Goal: Obtain resource: Download file/media

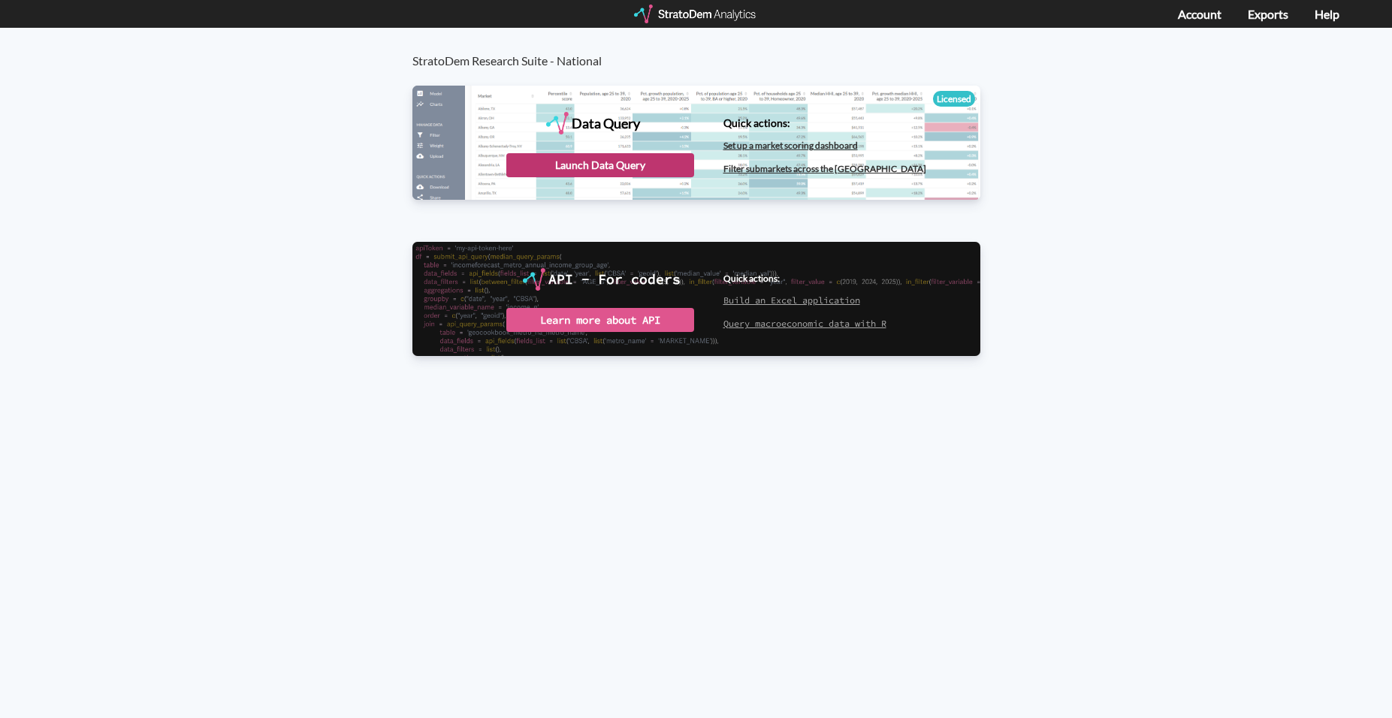
click at [653, 166] on div "Launch Data Query" at bounding box center [600, 165] width 188 height 24
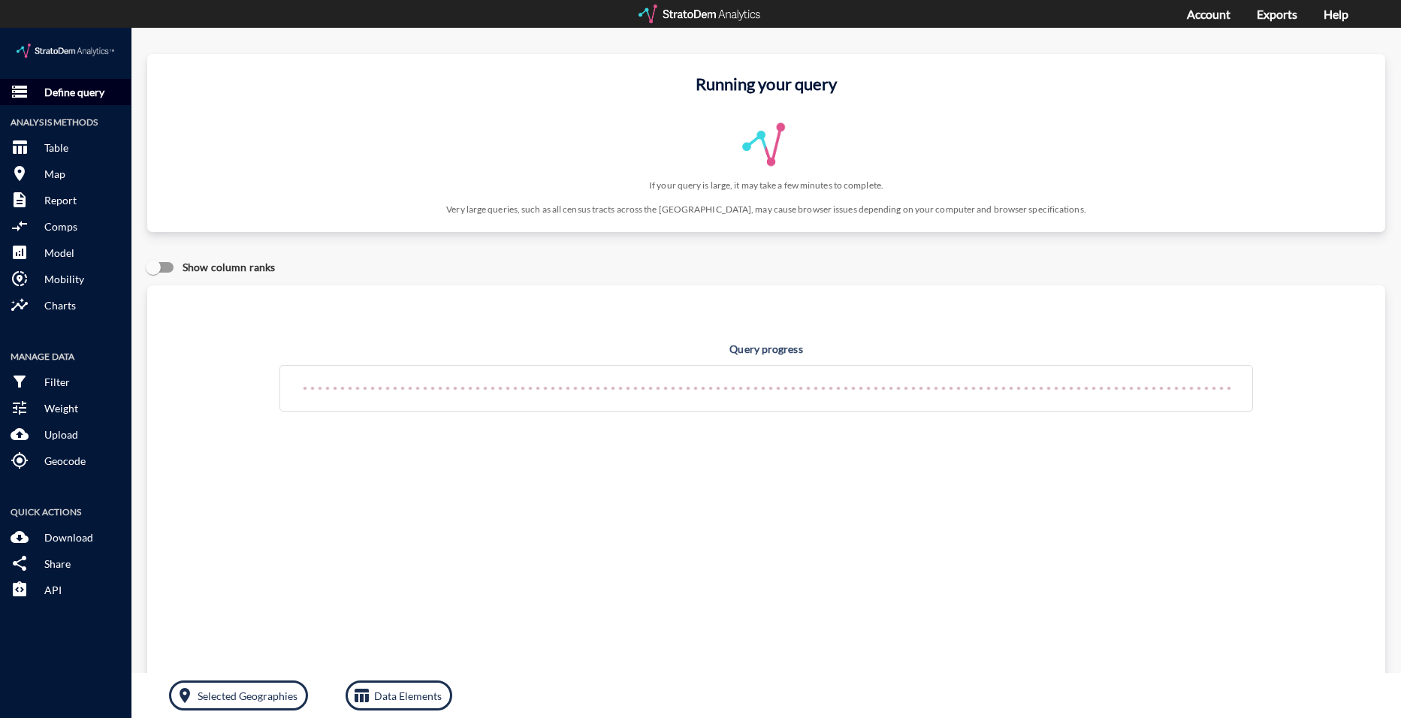
click button "storage Define query"
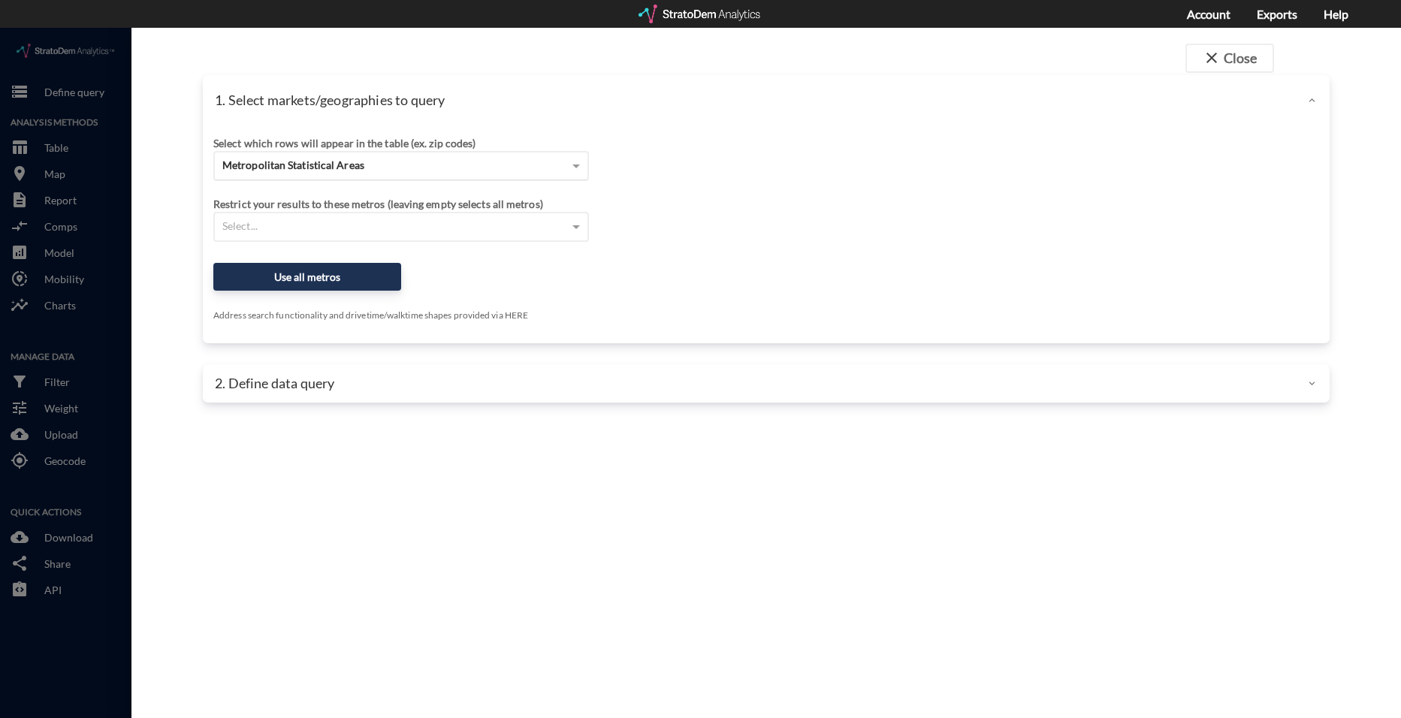
click div "Metropolitan Statistical Areas"
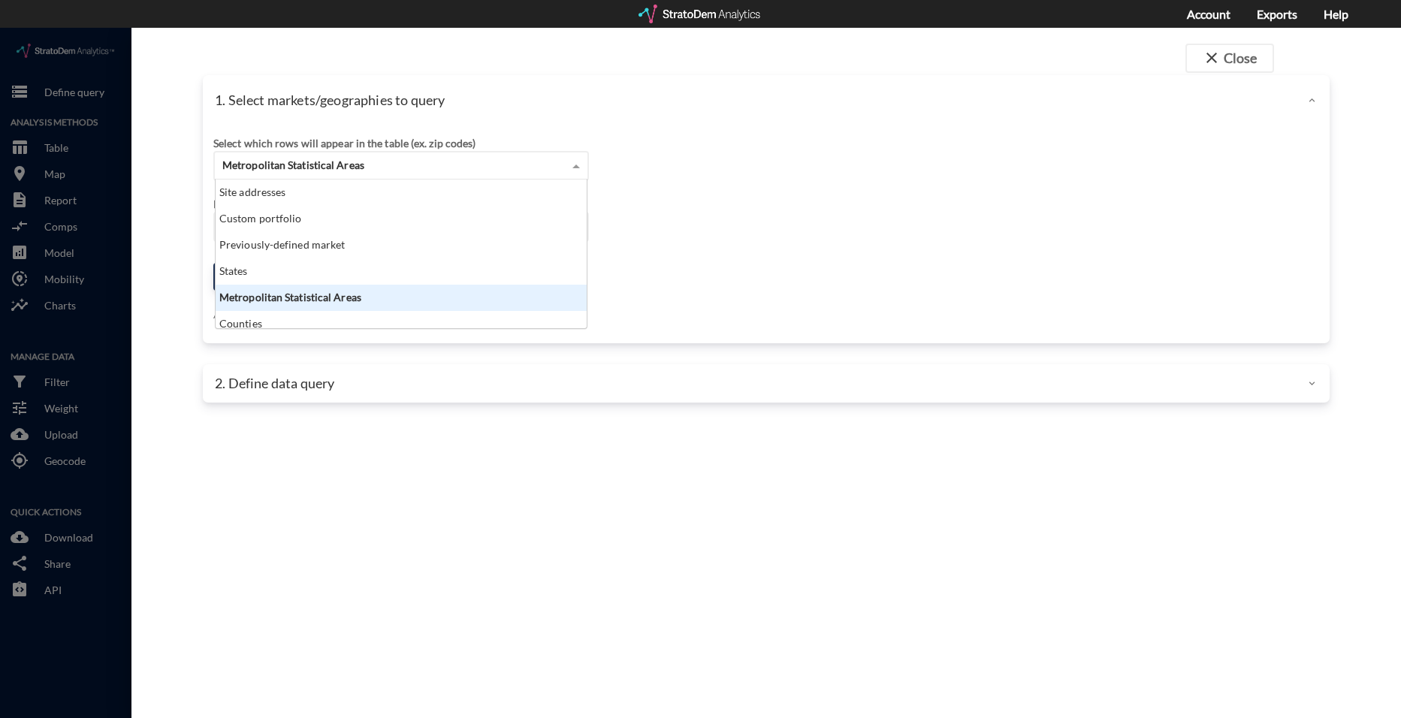
scroll to position [137, 362]
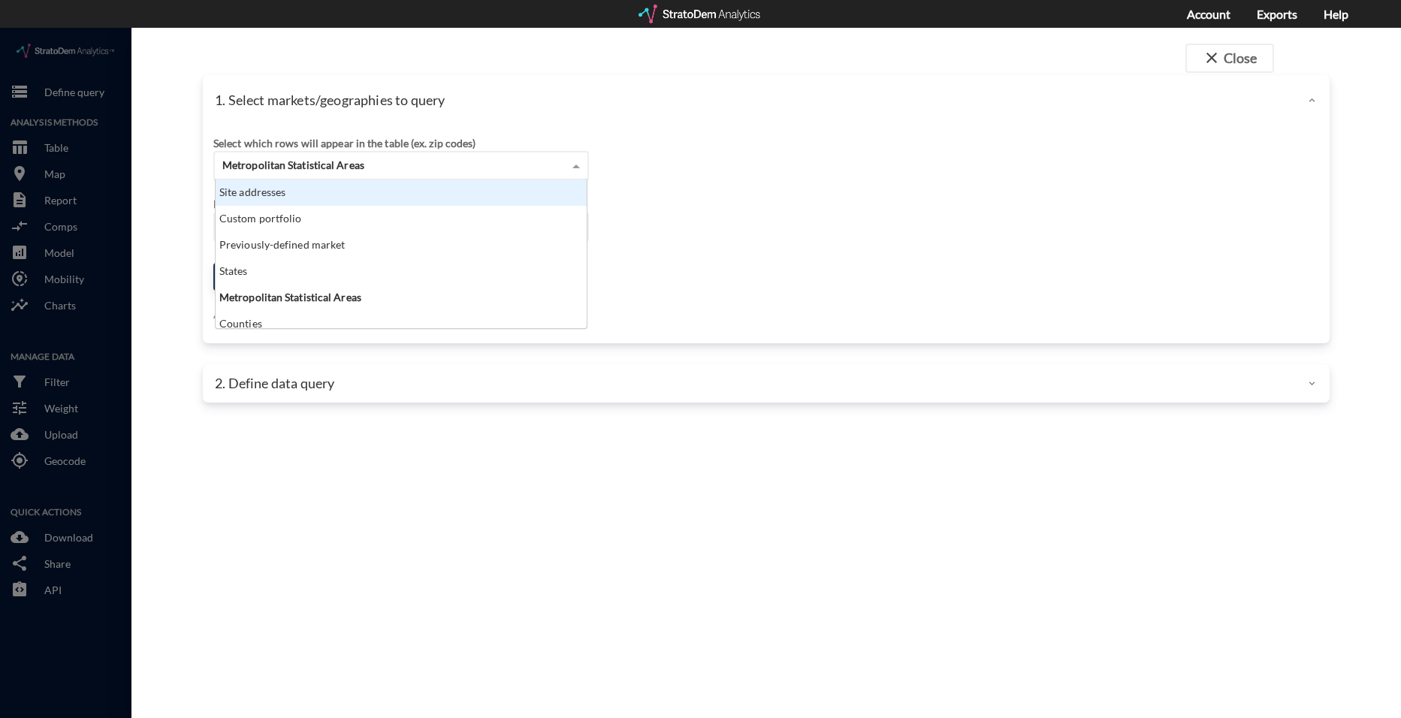
click div "Site addresses"
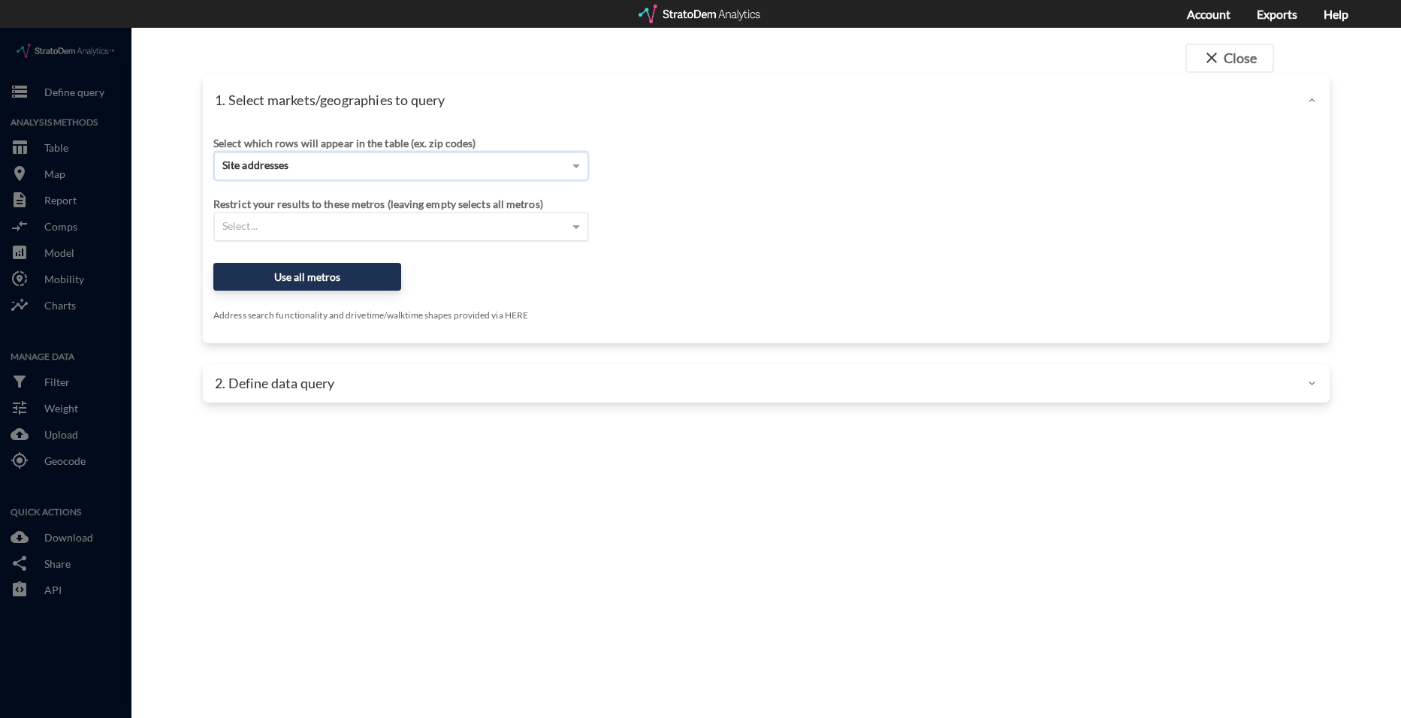
click div "Select which rows will appear in the table (ex. zip codes) Site addresses Selec…"
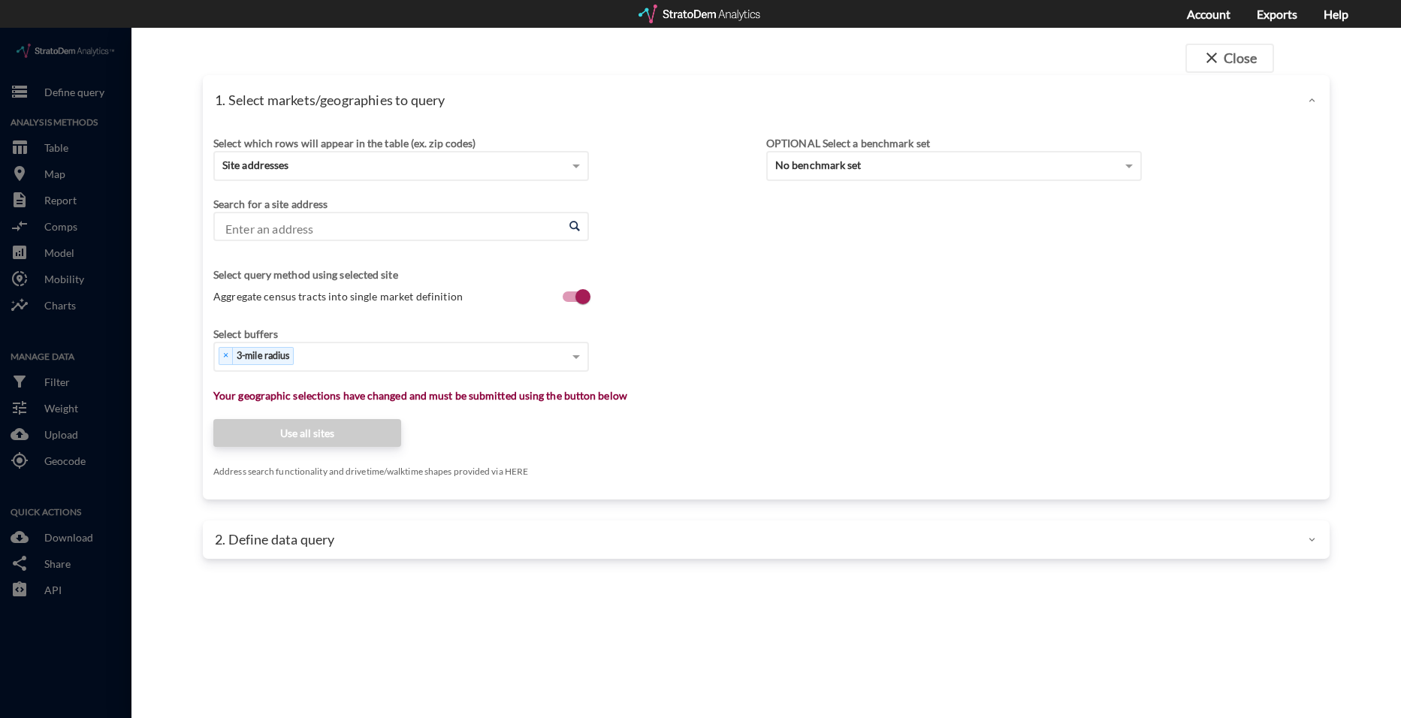
click input "Enter an address"
paste input "[STREET_ADDRESS]"
click li "[STREET_ADDRESS][US_STATE]"
type input "[STREET_ADDRESS][US_STATE]"
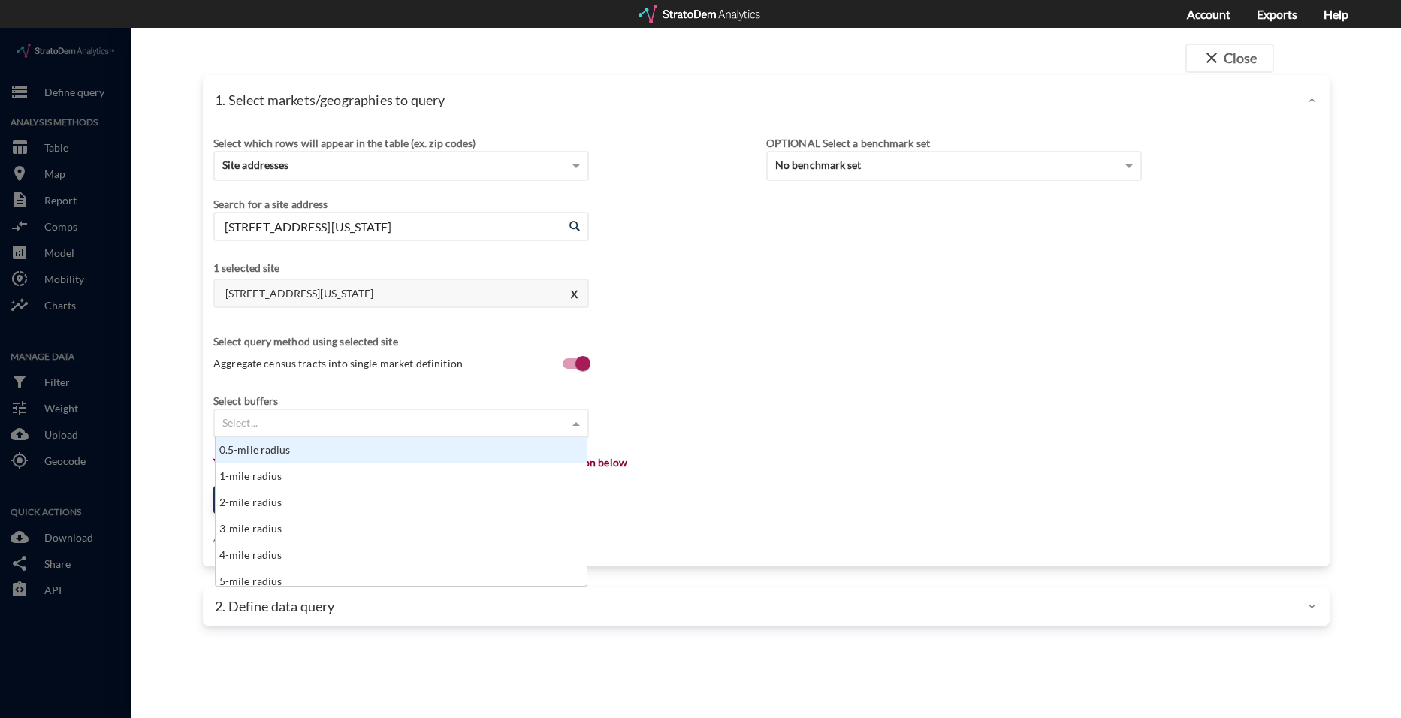
click div "Select..."
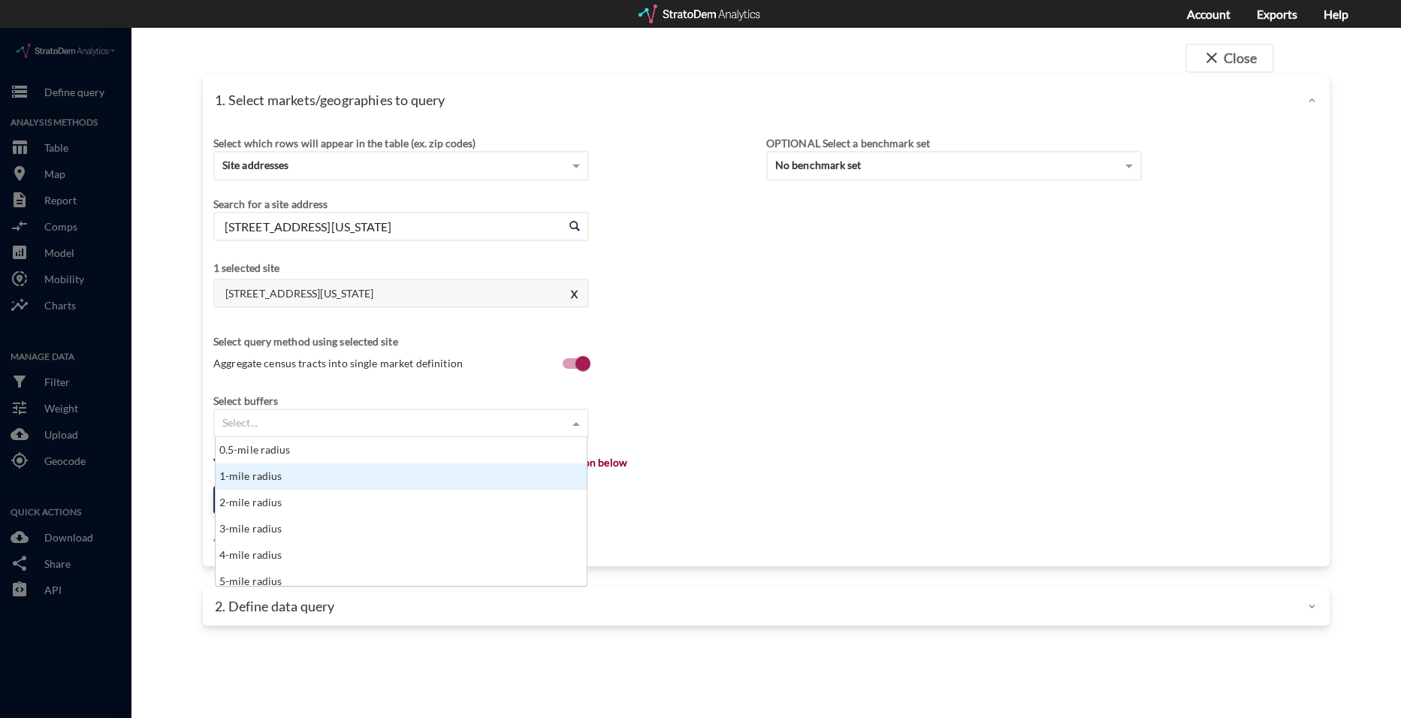
click div "1-mile radius"
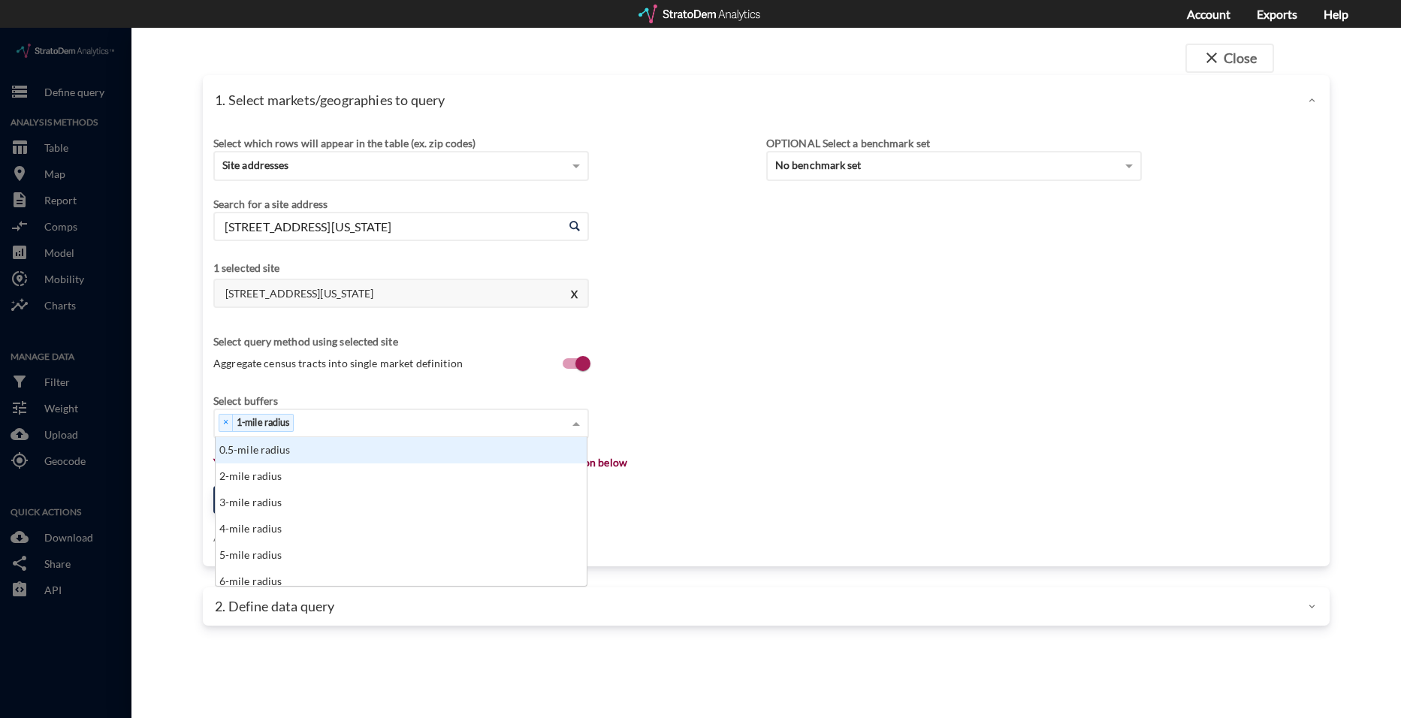
click div "× 1-mile radius"
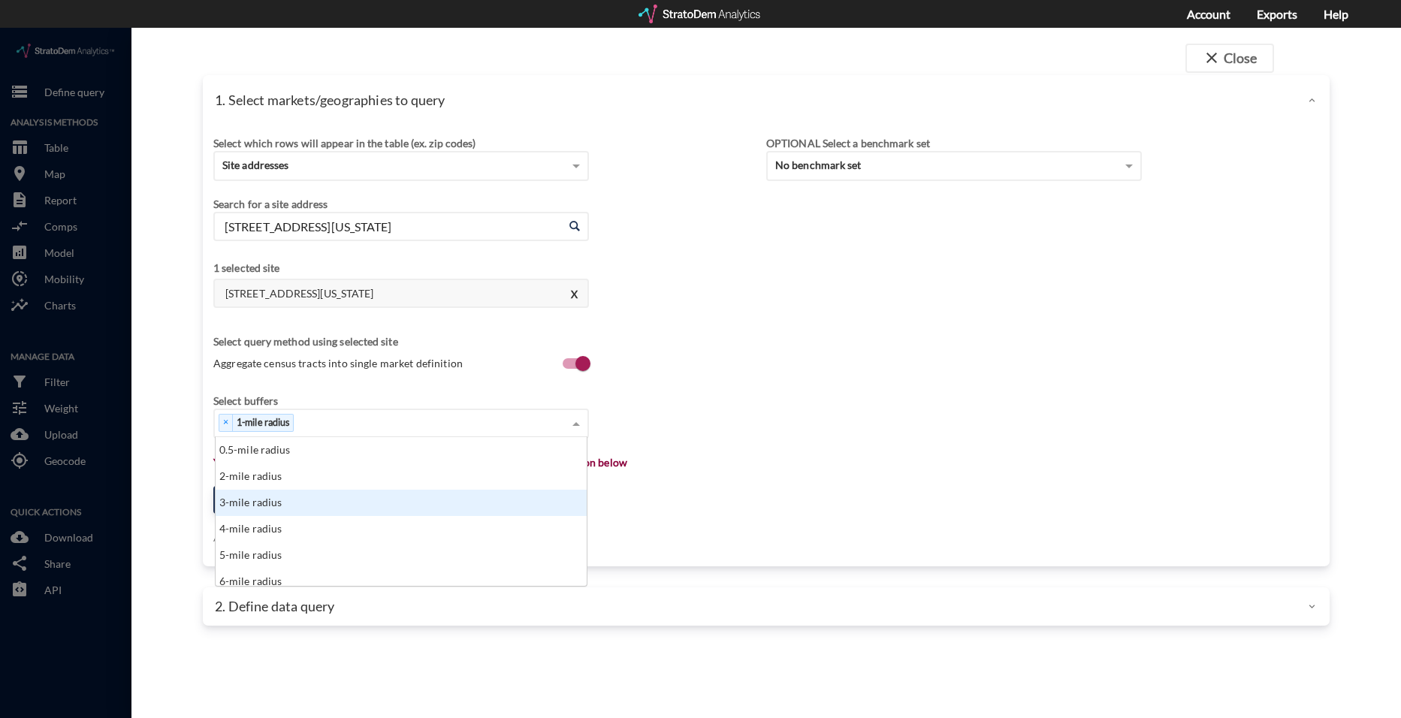
click div "3-mile radius"
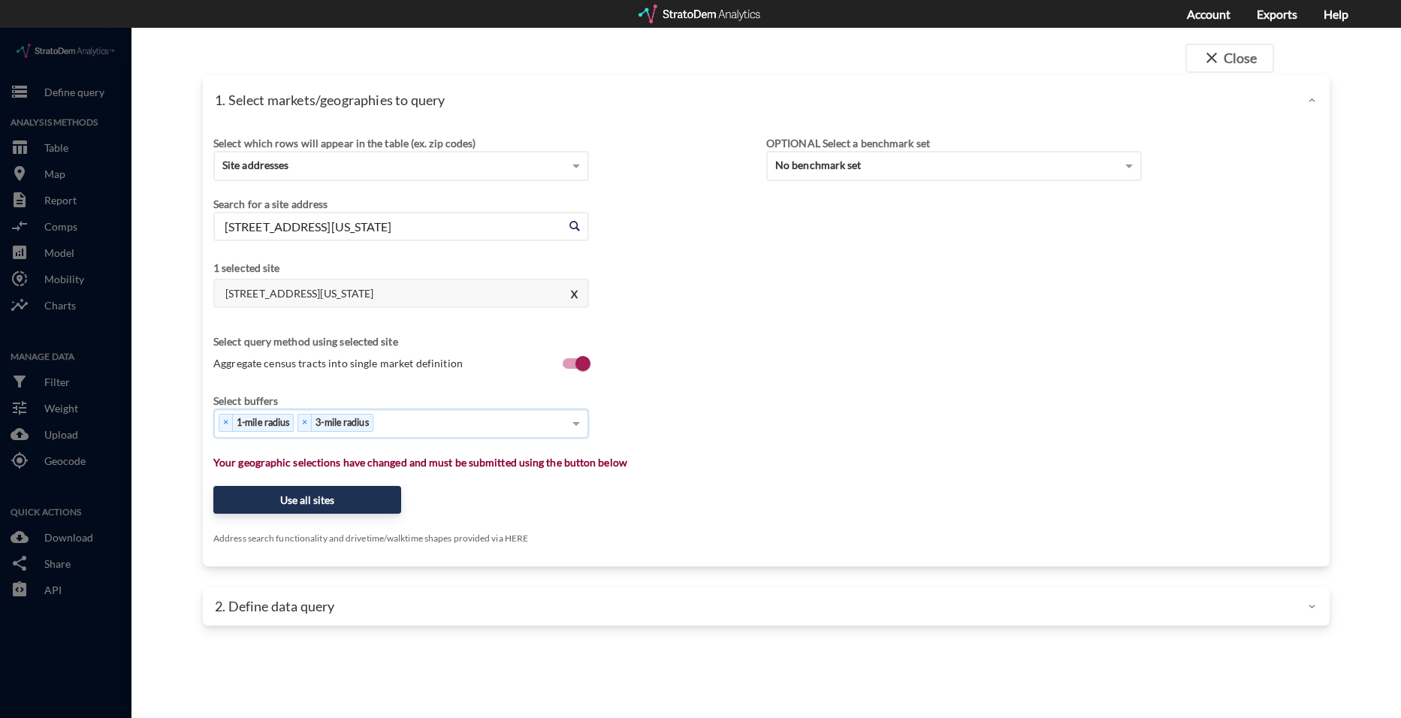
click div "× 1-mile radius × 3-mile radius"
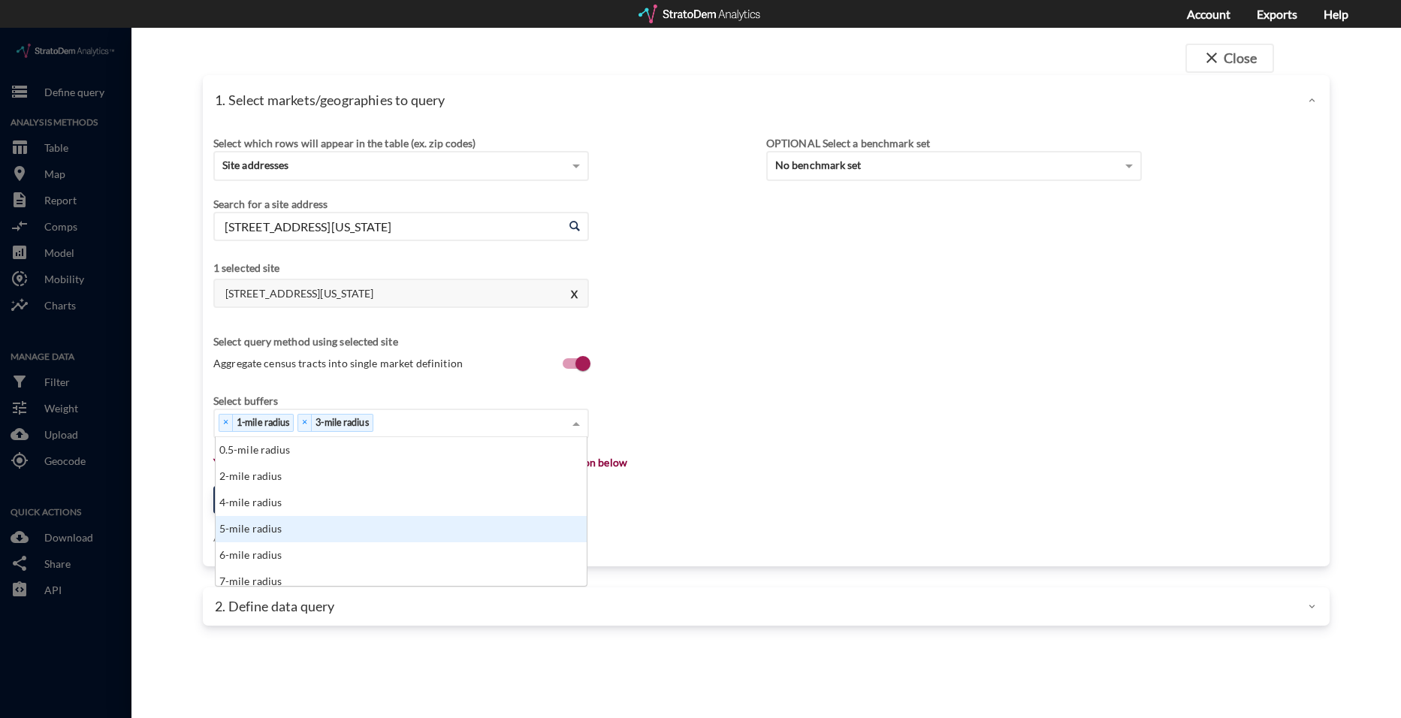
click div "5-mile radius"
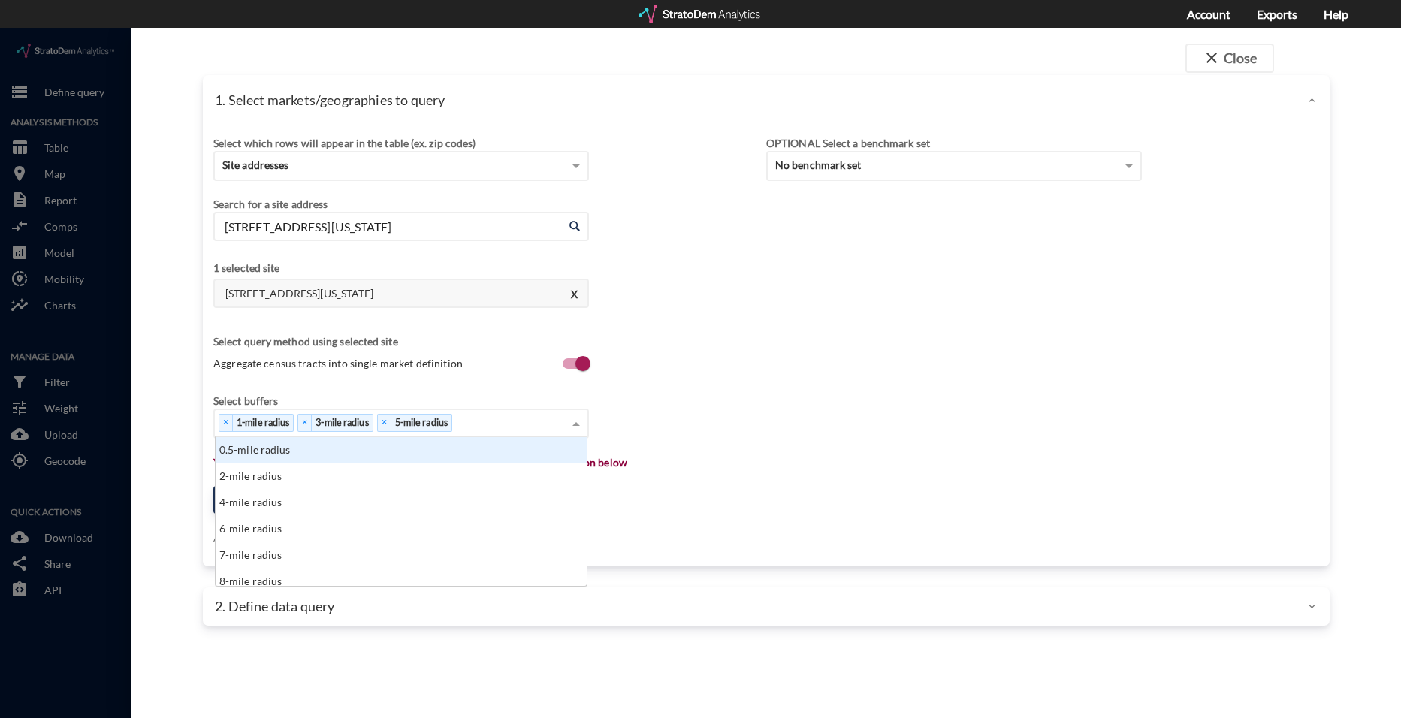
click div "× 1-mile radius × 3-mile radius × 5-mile radius"
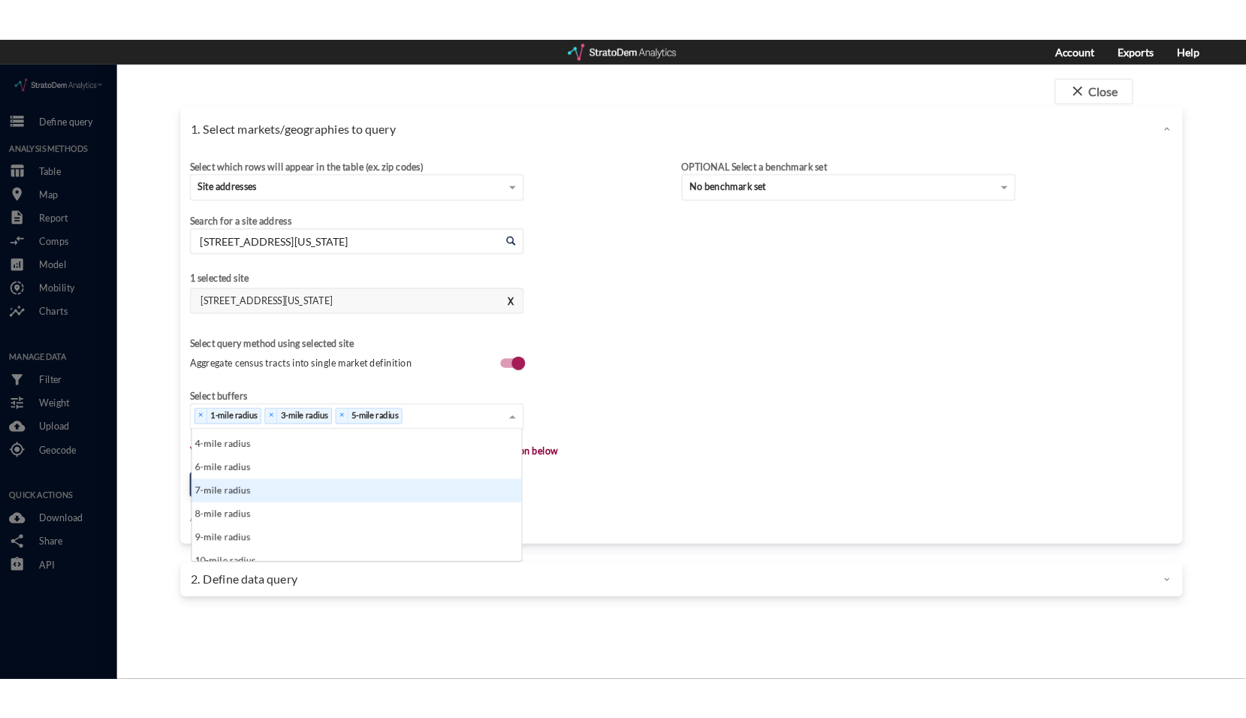
scroll to position [75, 0]
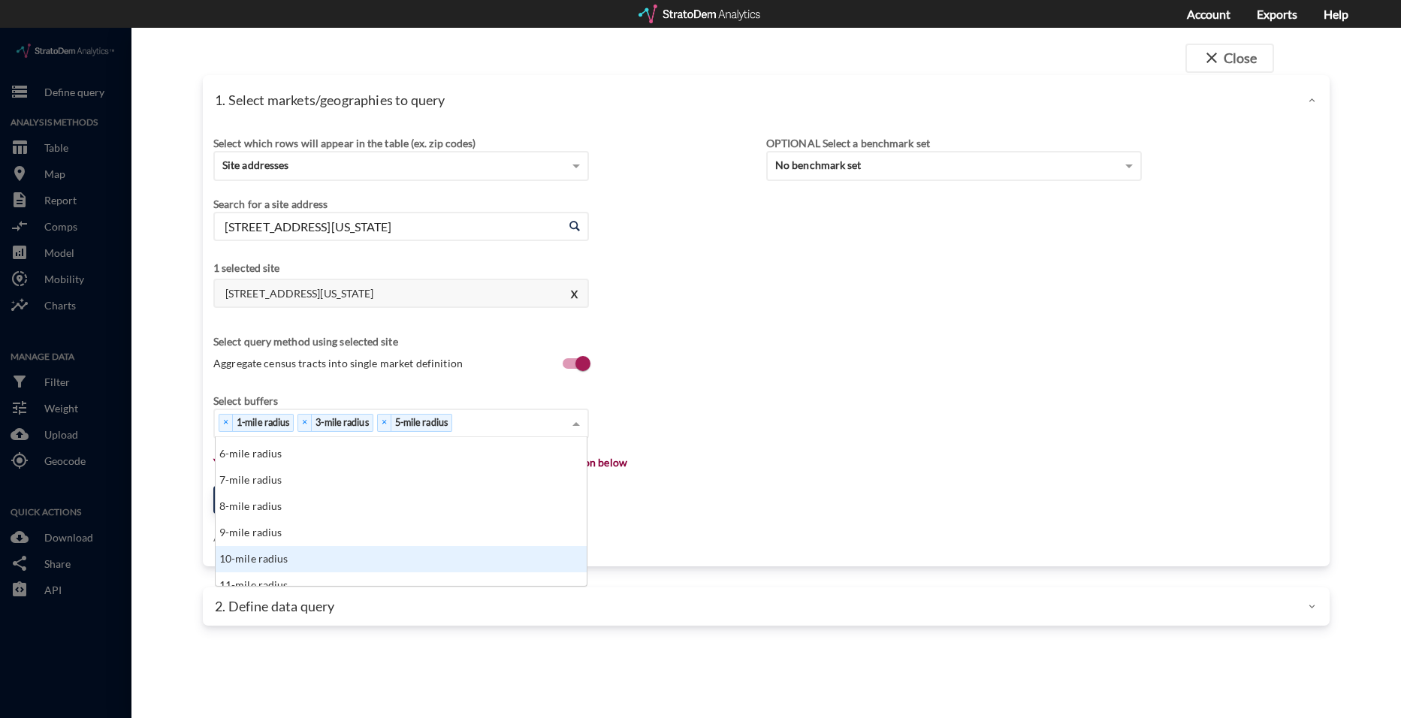
click div "10-mile radius"
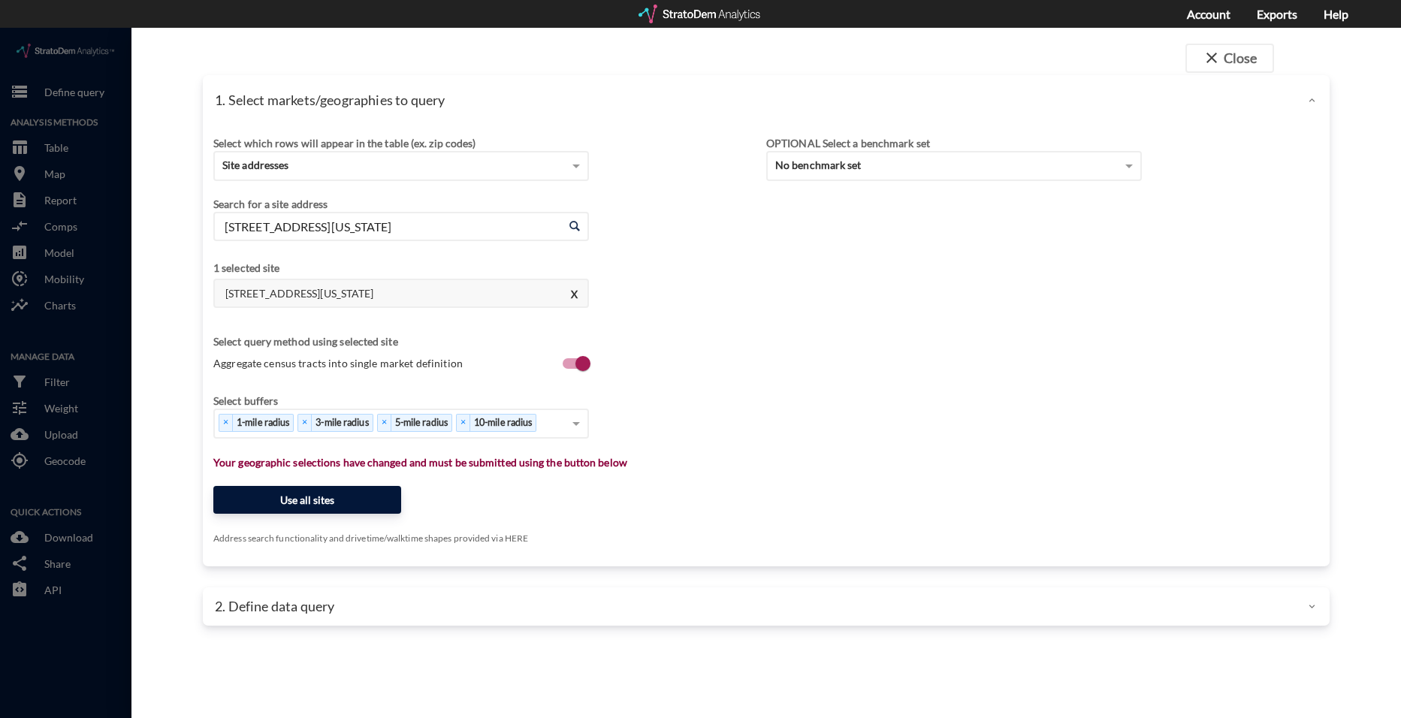
click button "Use all sites"
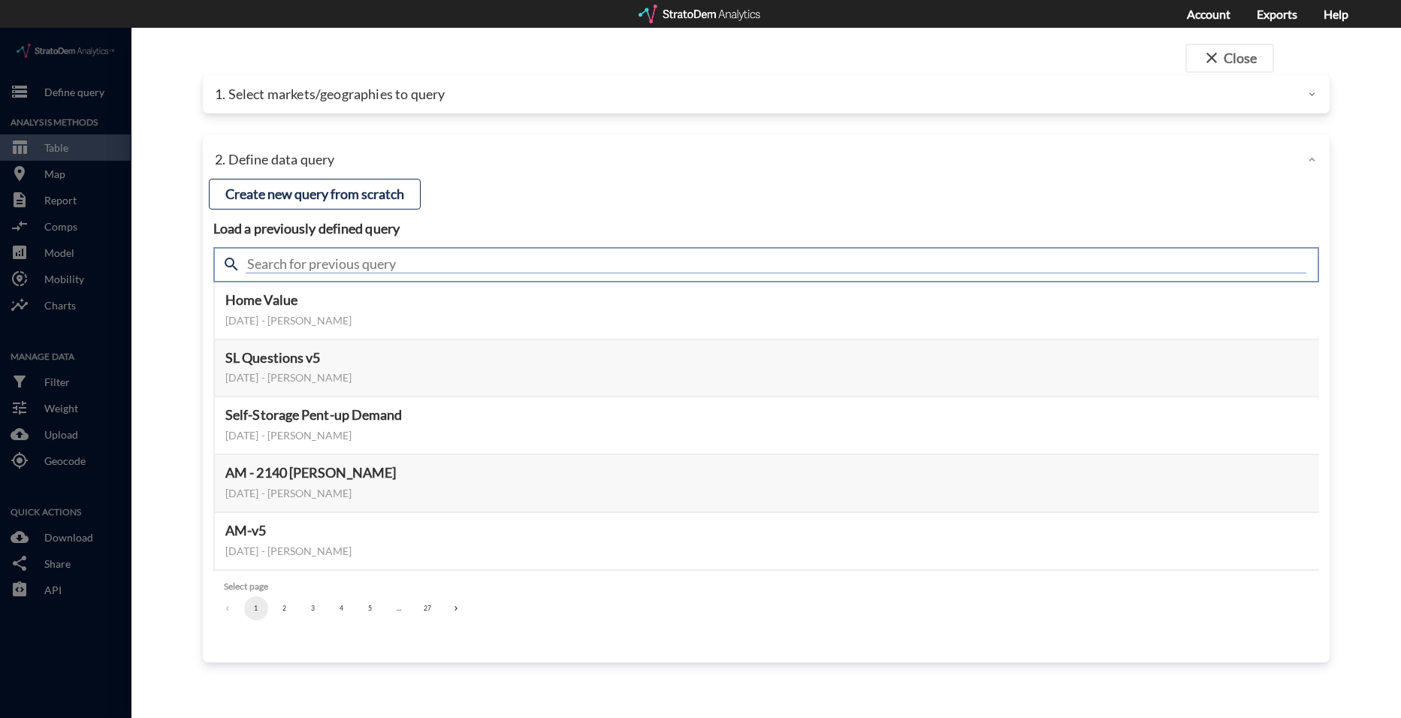
click input "text"
type input "active"
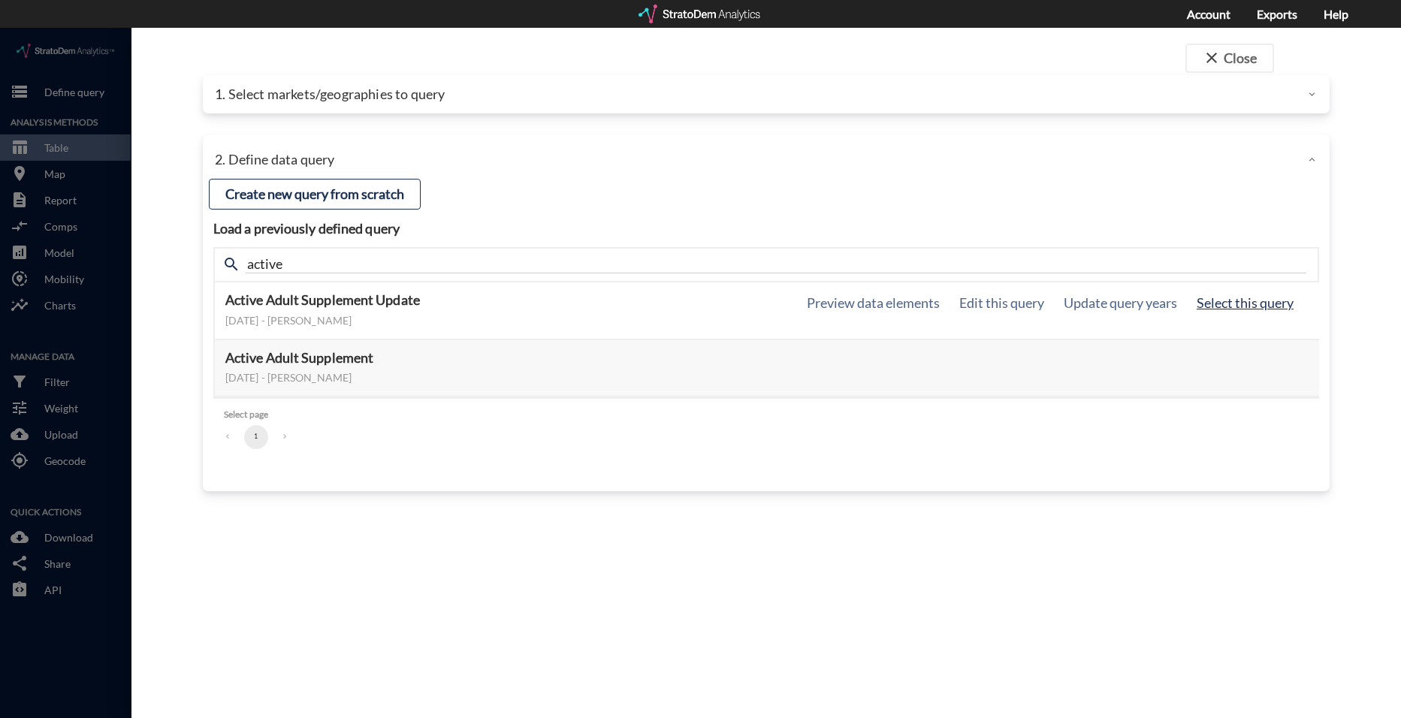
click button "Select this query"
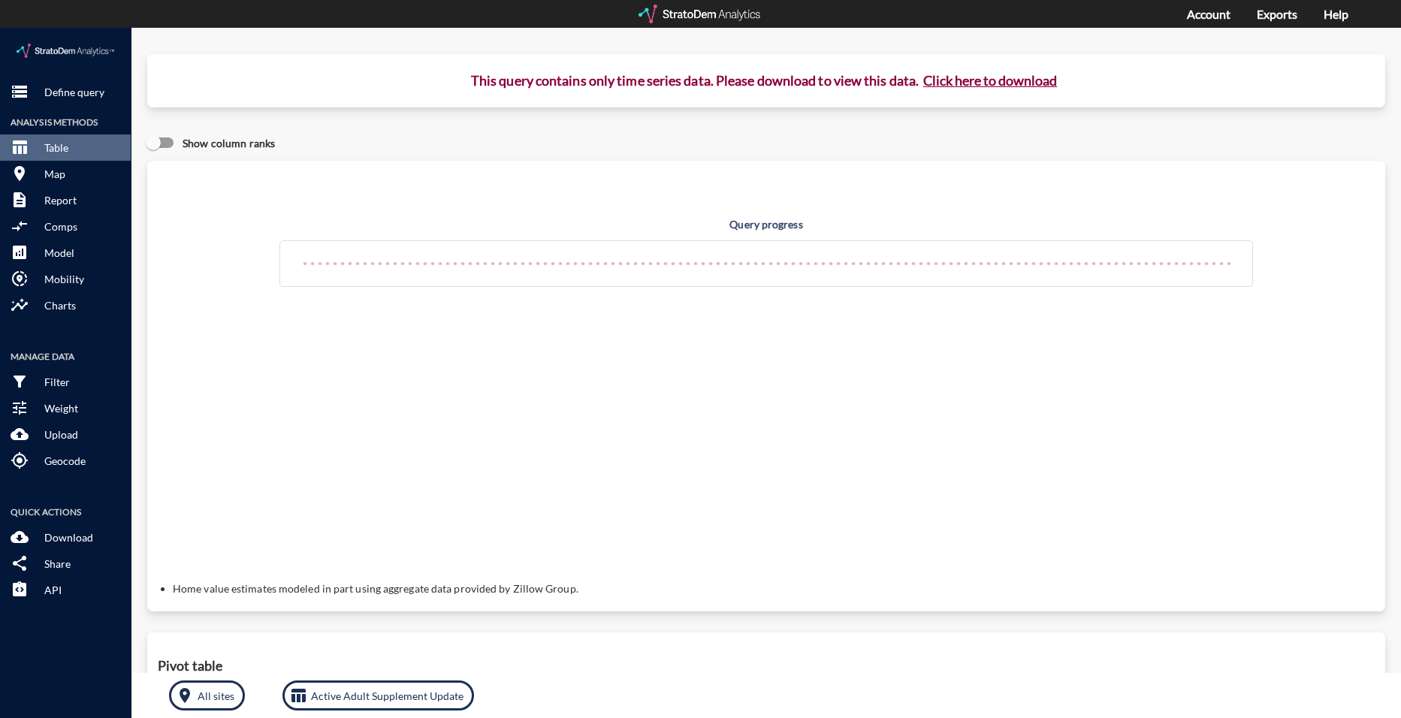
click button "Click here to download"
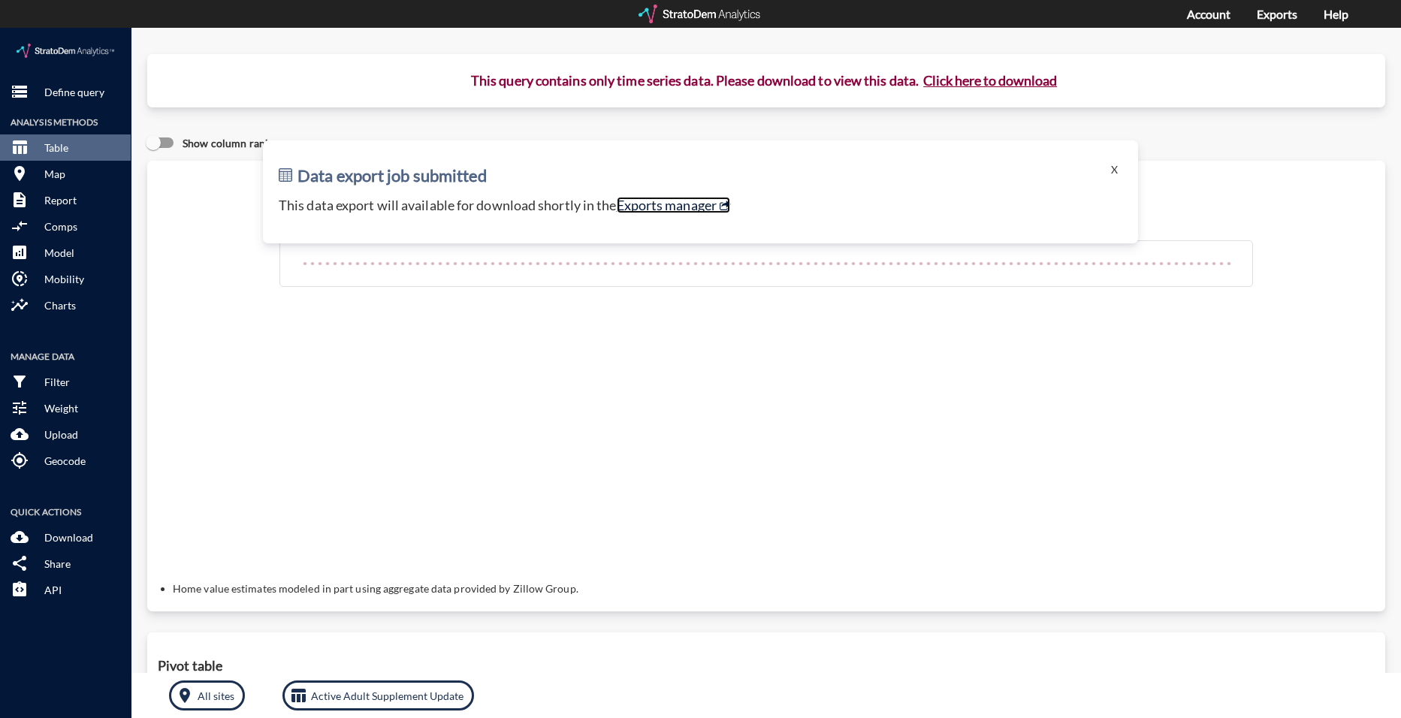
click link "Exports manager"
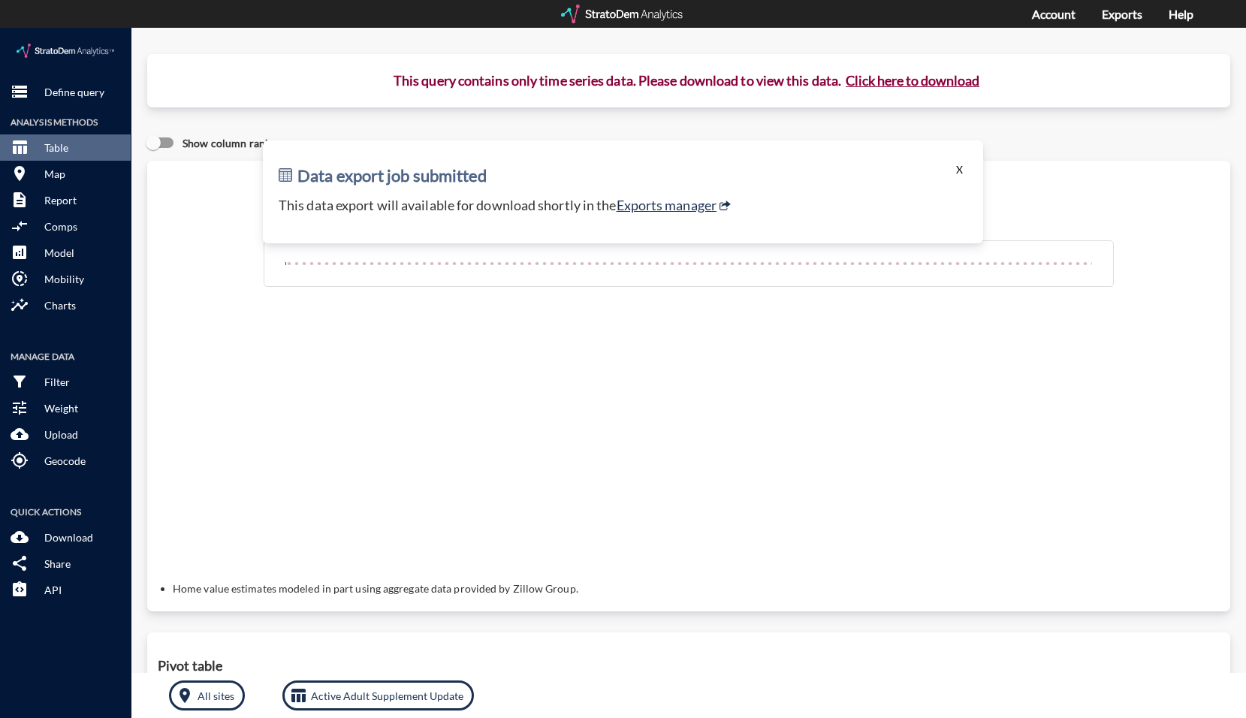
click button "X"
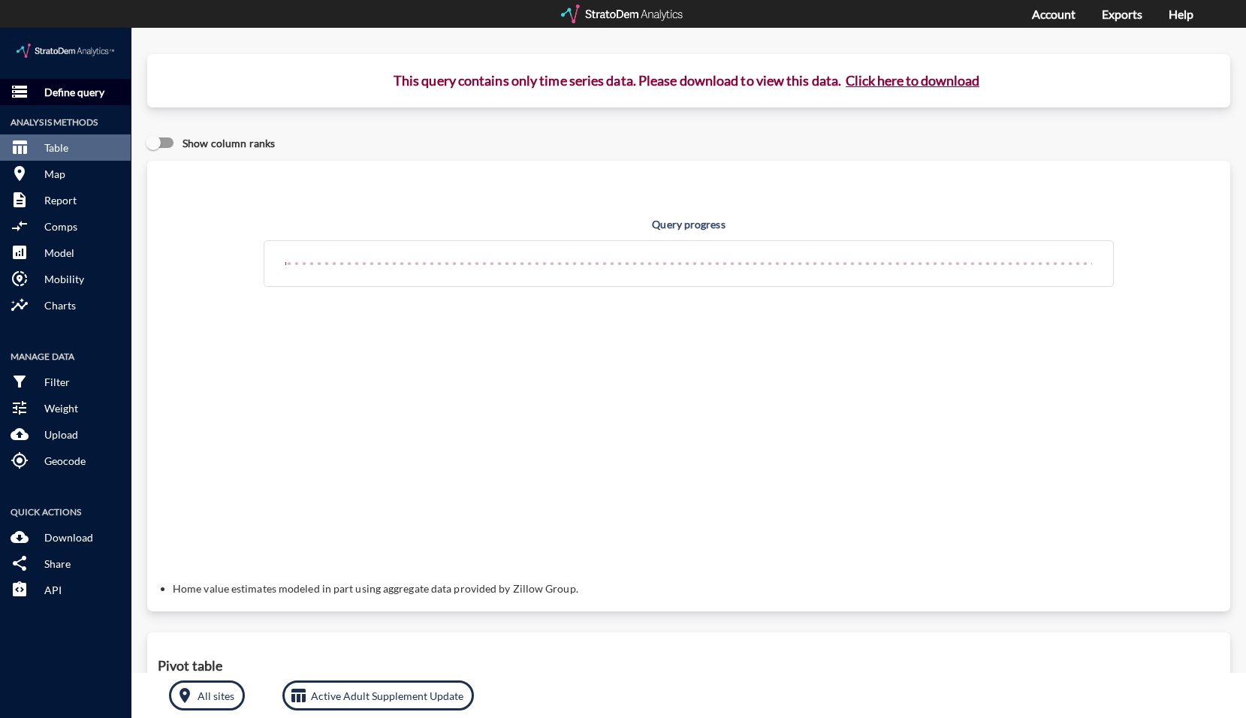
click p "Define query"
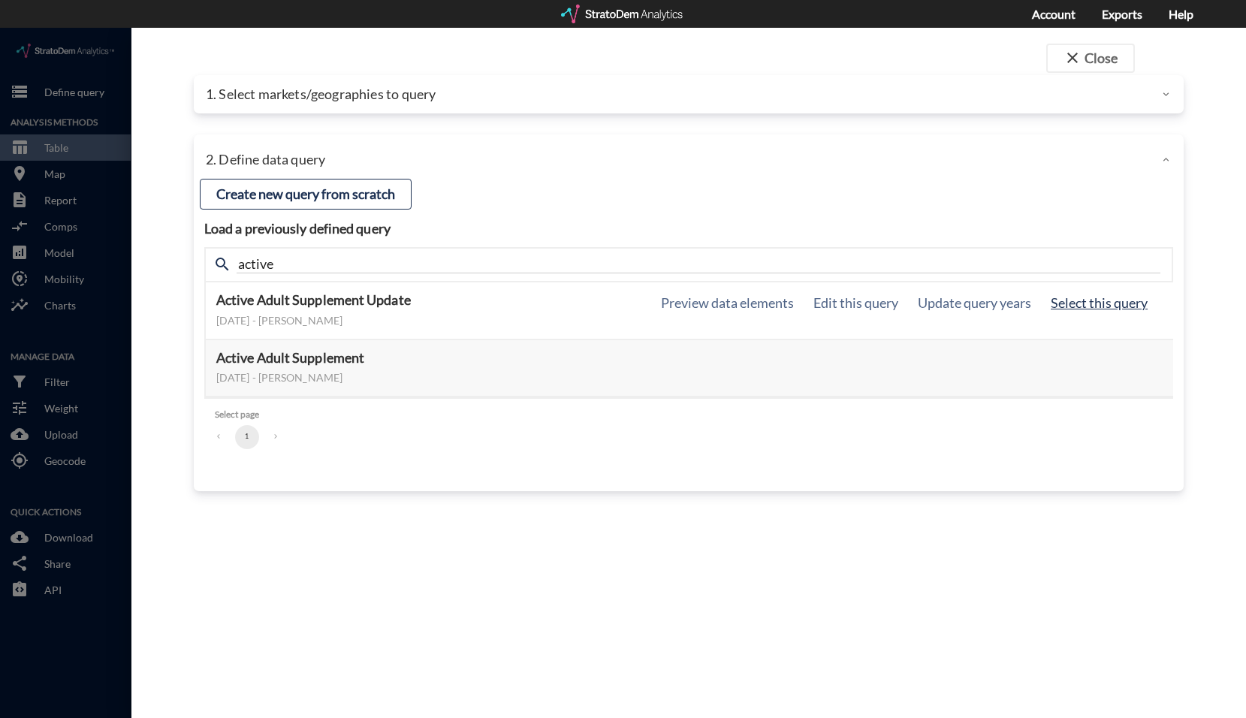
click button "Select this query"
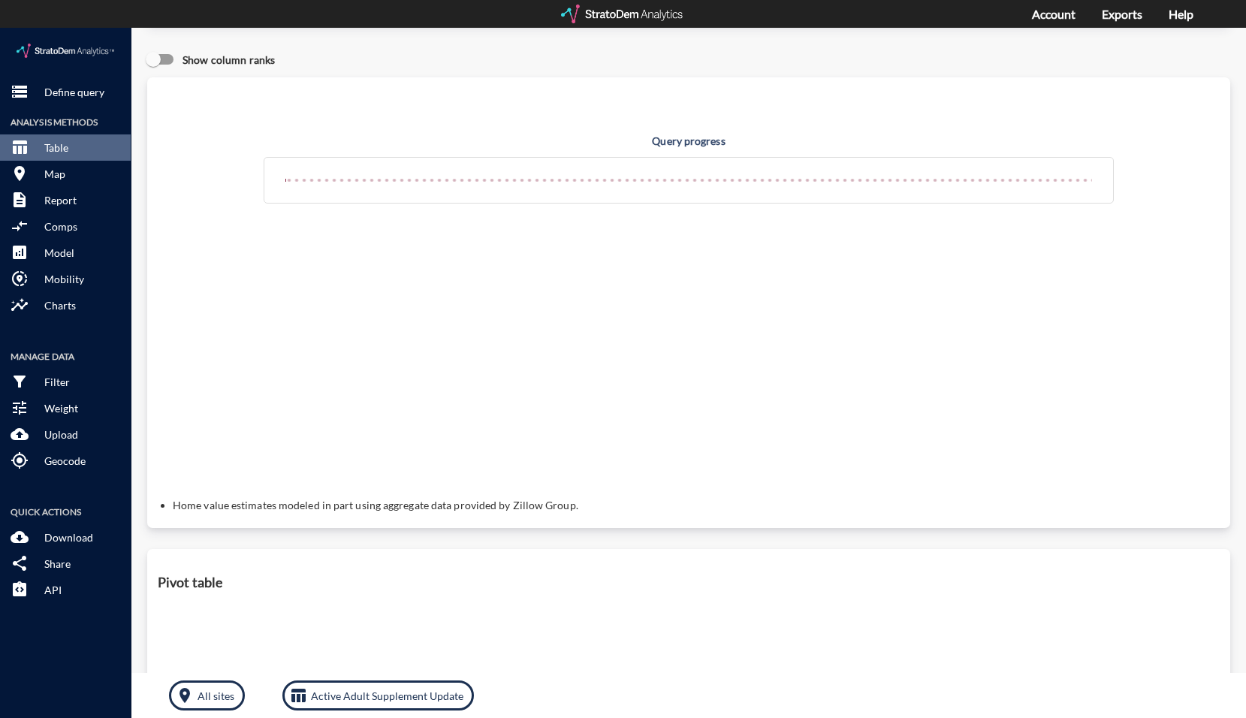
scroll to position [0, 0]
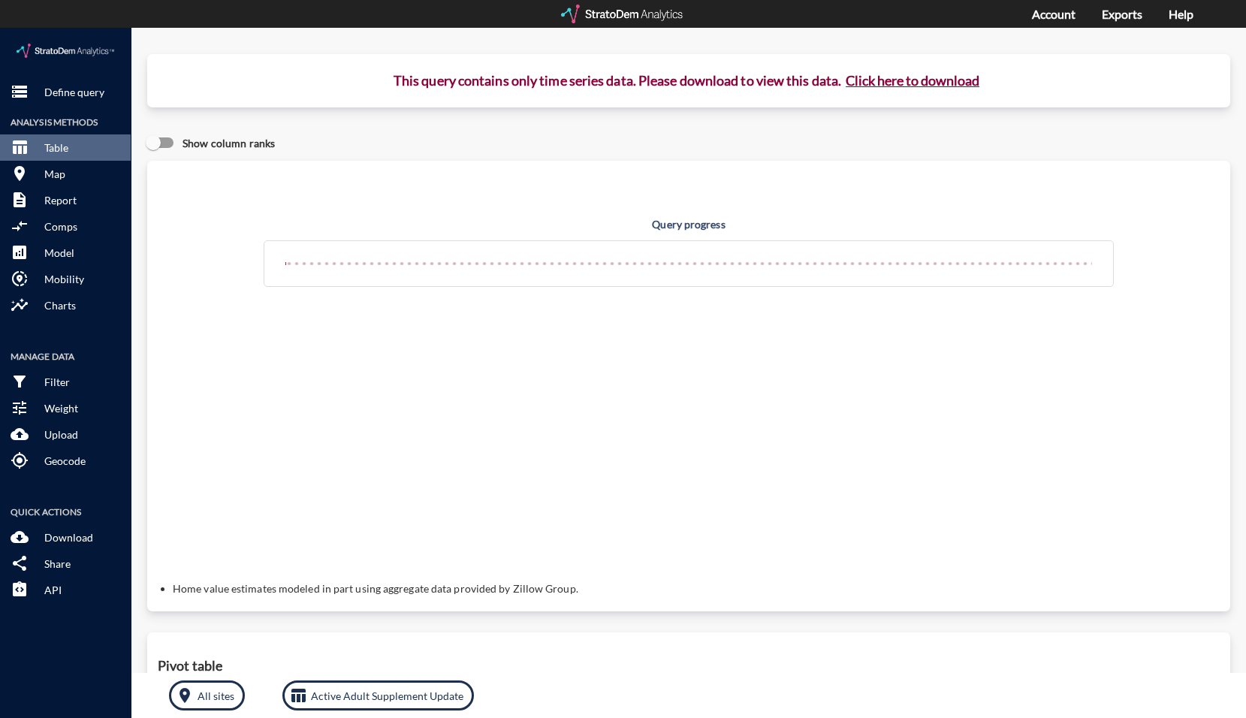
click button "Click here to download"
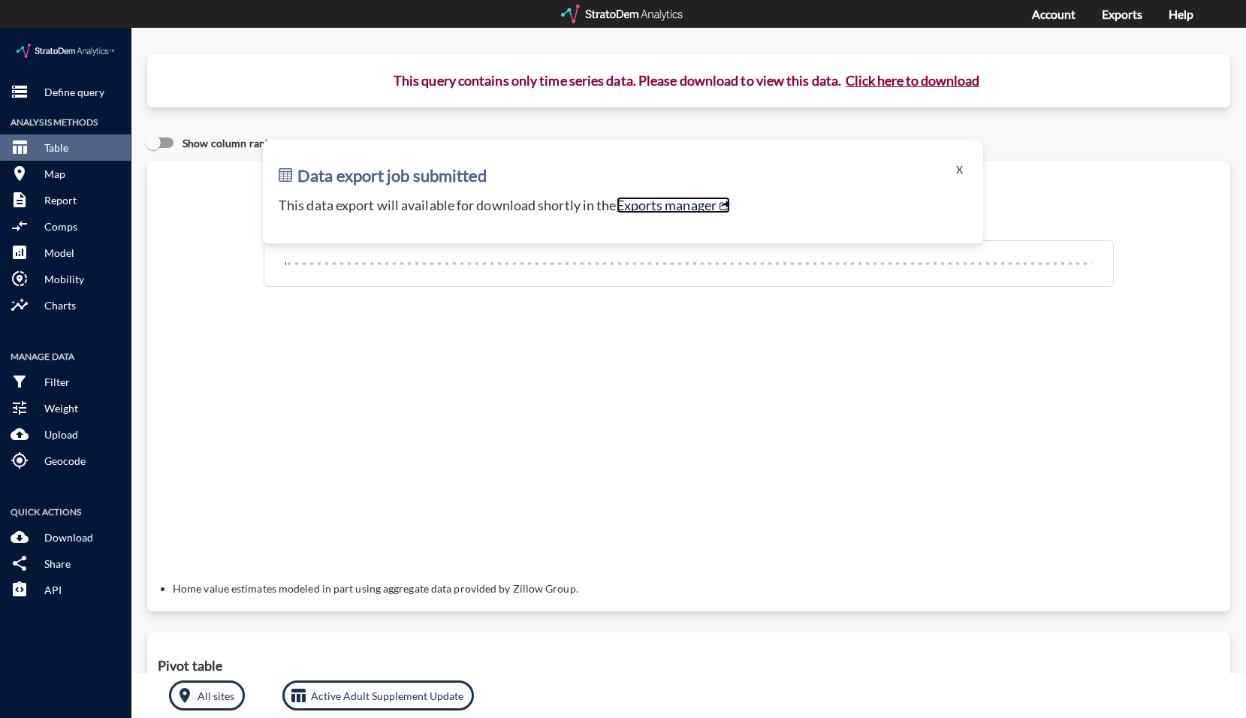
click link "Exports manager"
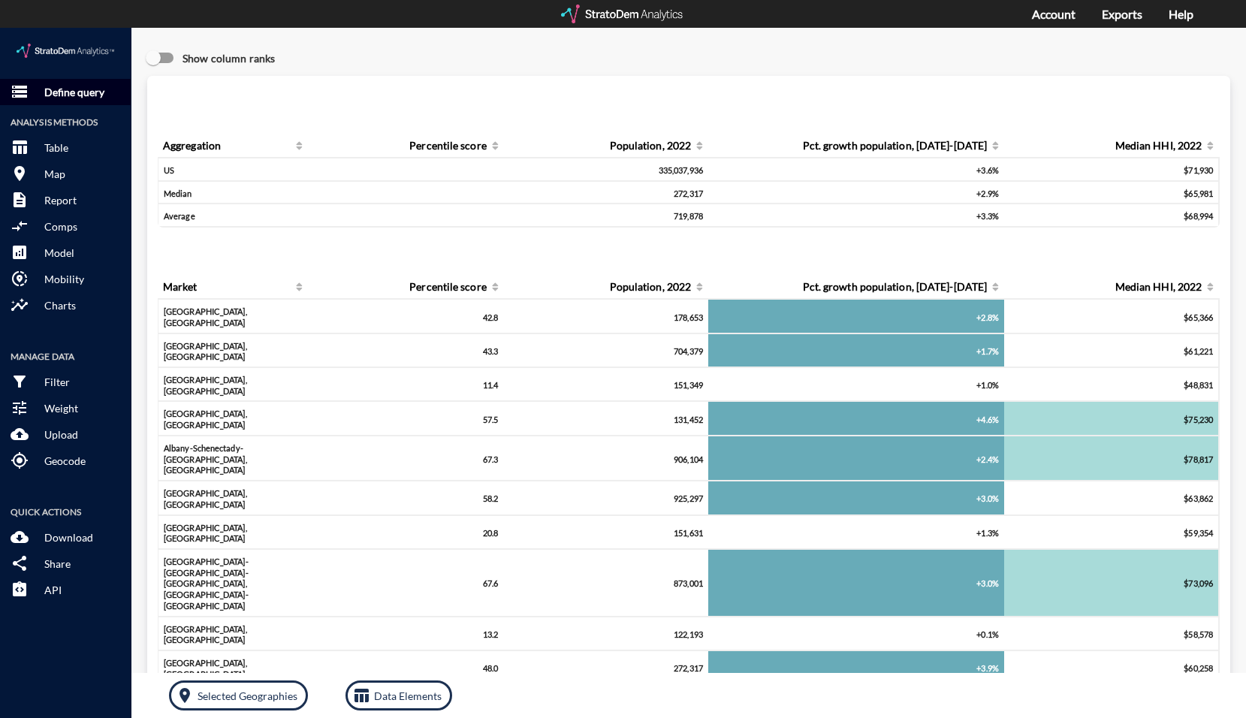
click p "Define query"
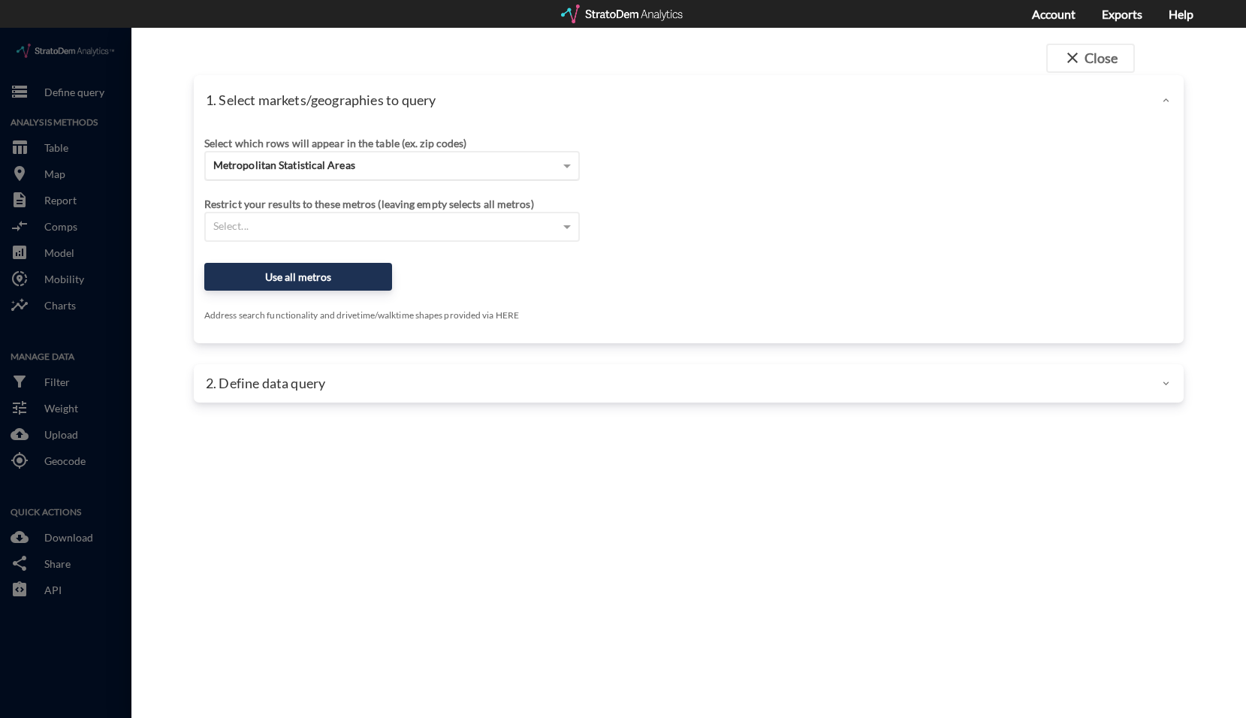
click span "Metropolitan Statistical Areas"
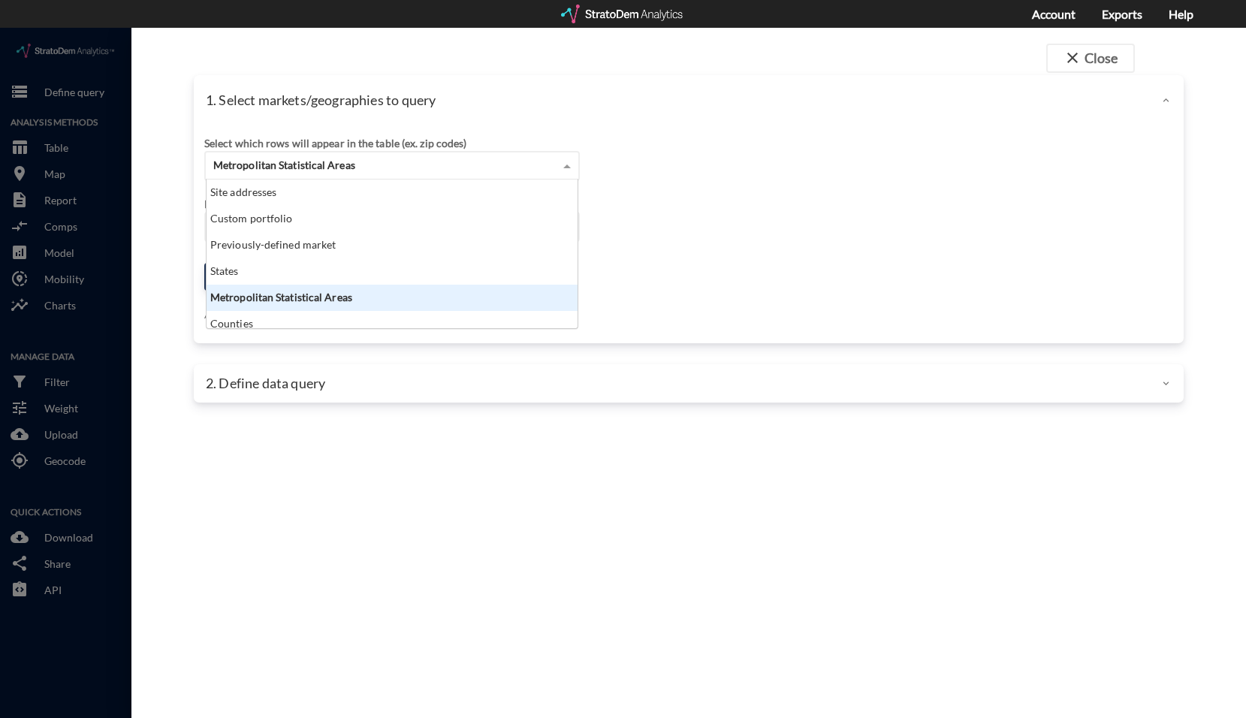
scroll to position [137, 362]
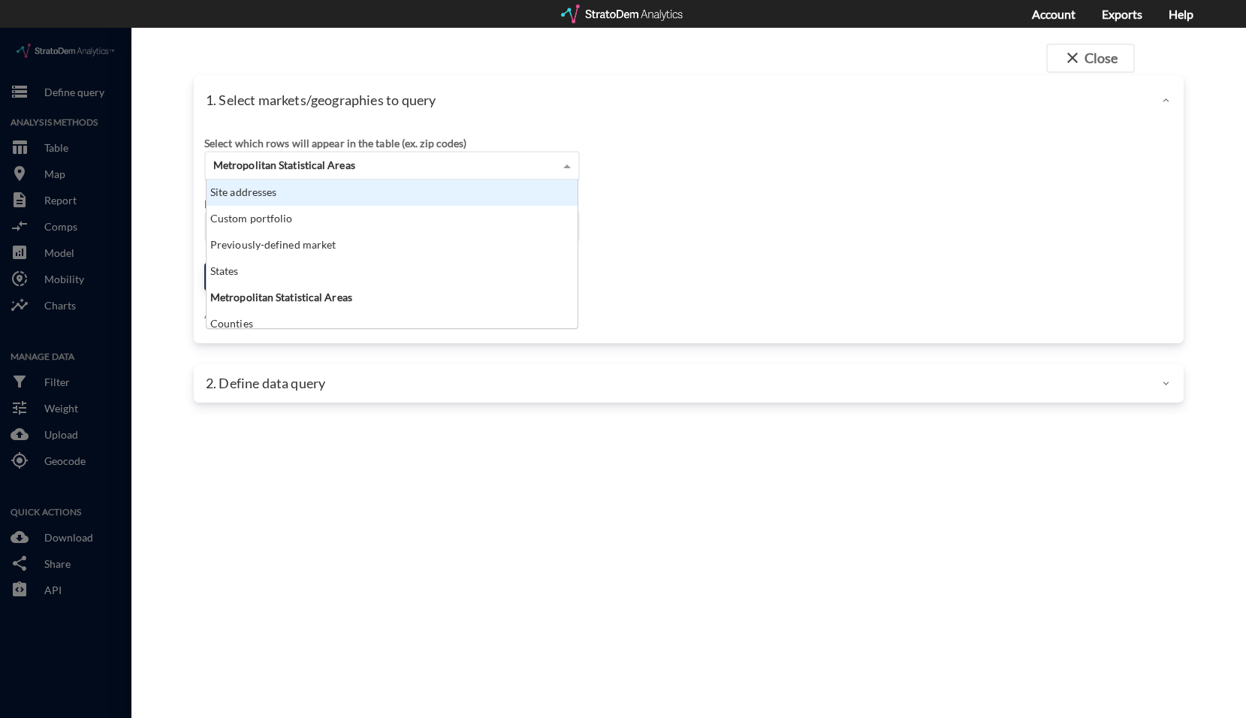
click div "Site addresses"
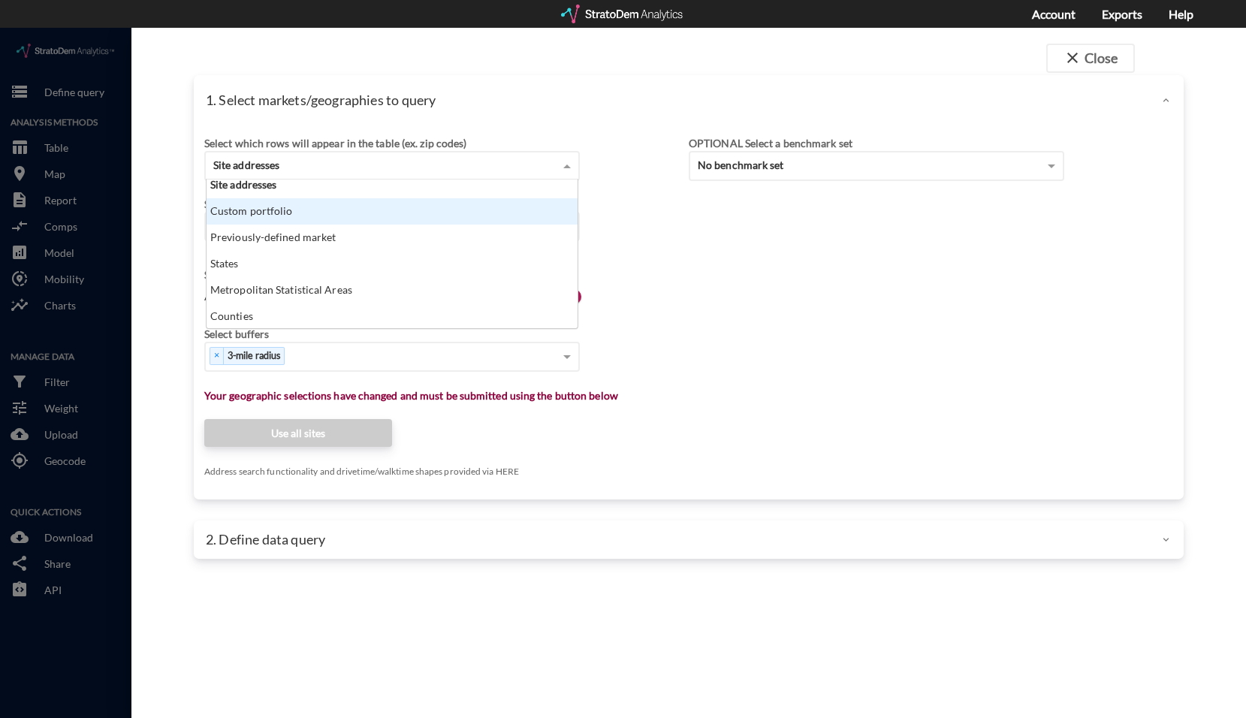
scroll to position [0, 0]
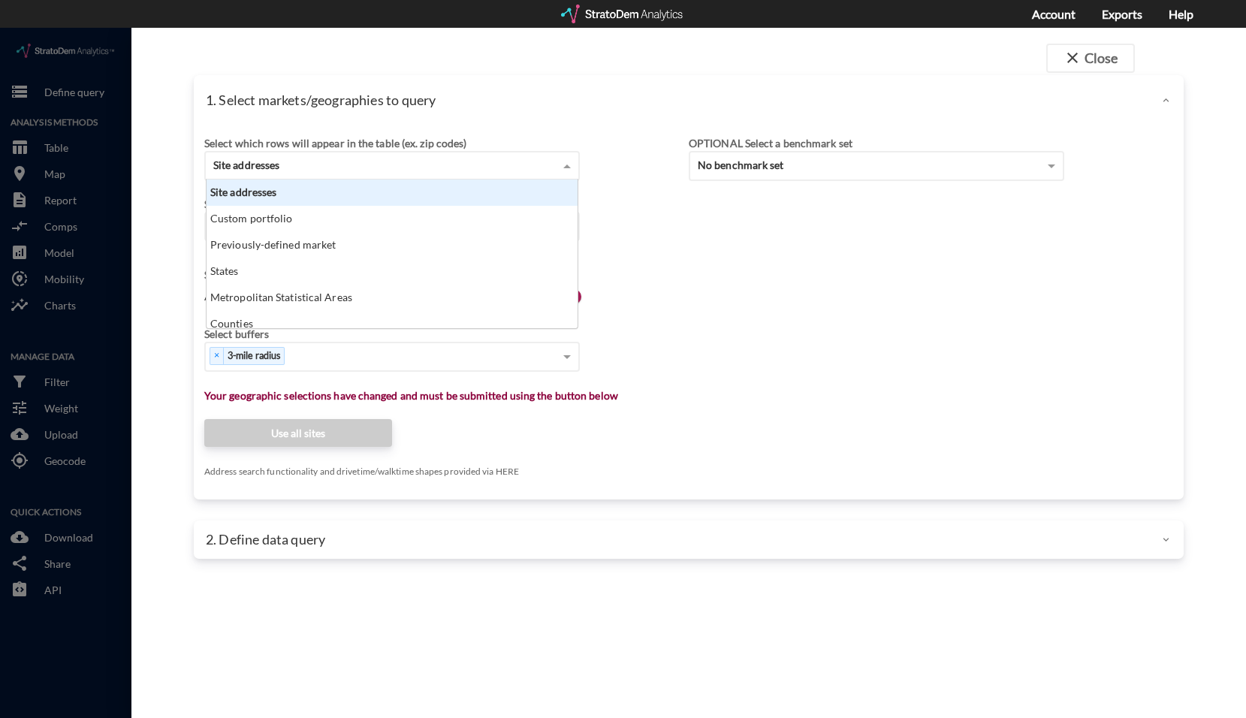
click div "Site addresses"
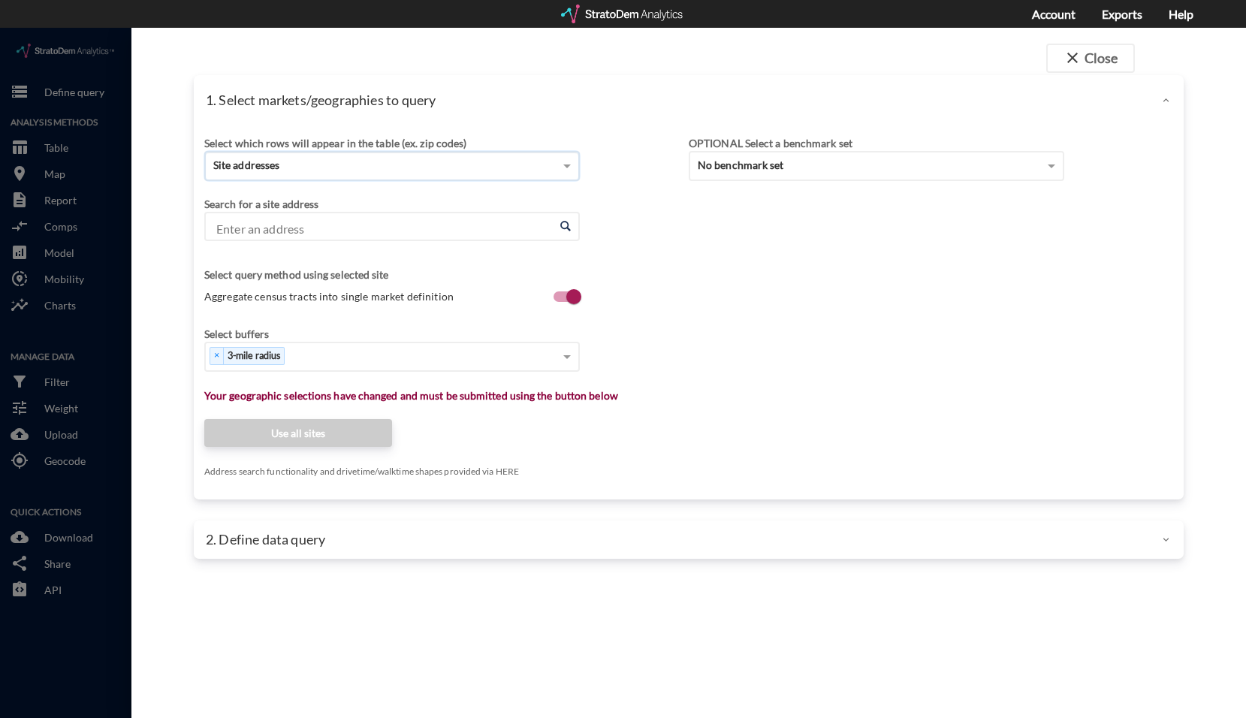
click input "Enter an address"
paste input "111 Silverette Cir, LaGrange, GA 30240"
click li "111 Silverette Cir, Lagrange, Georgia"
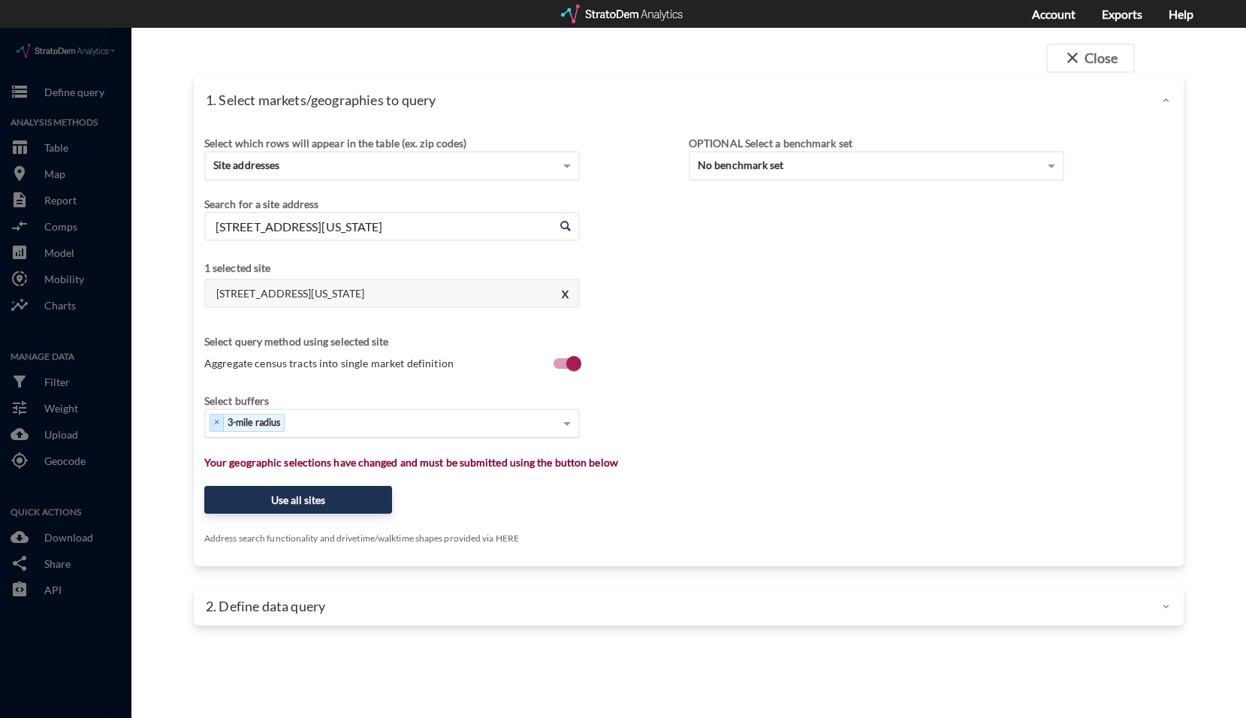
type input "111 Silverette Cir, Lagrange, Georgia"
click div "Select..."
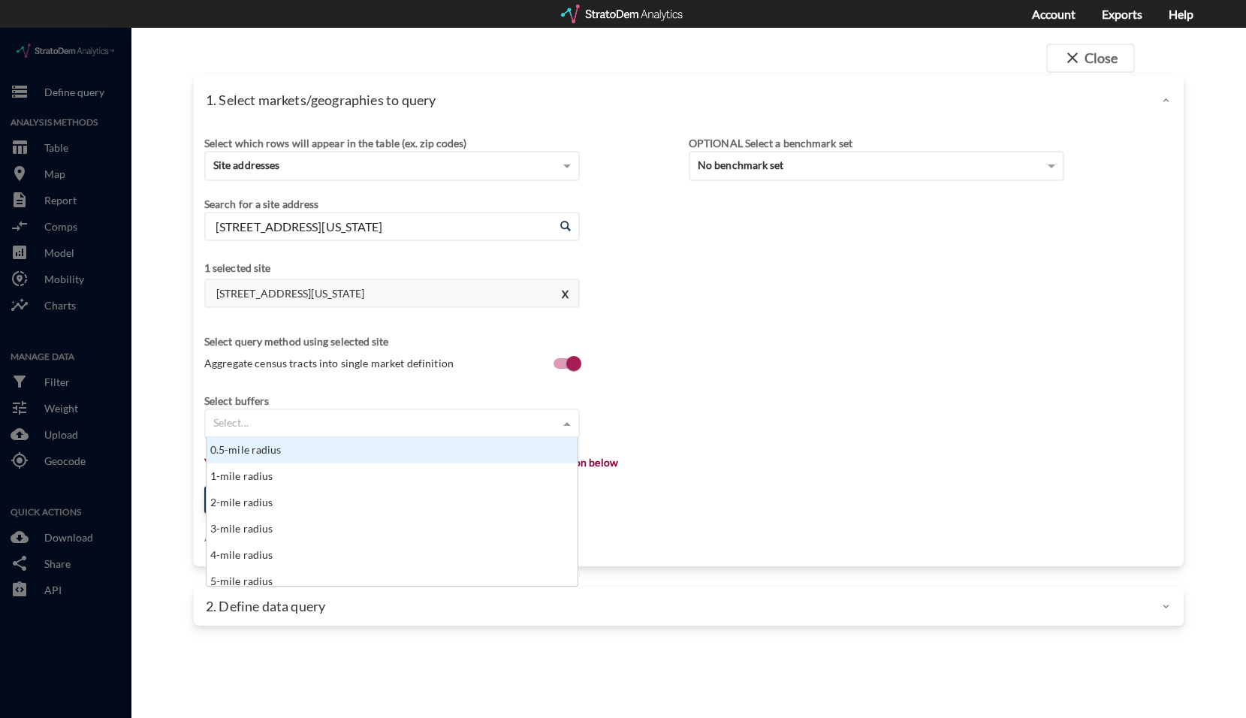
scroll to position [137, 362]
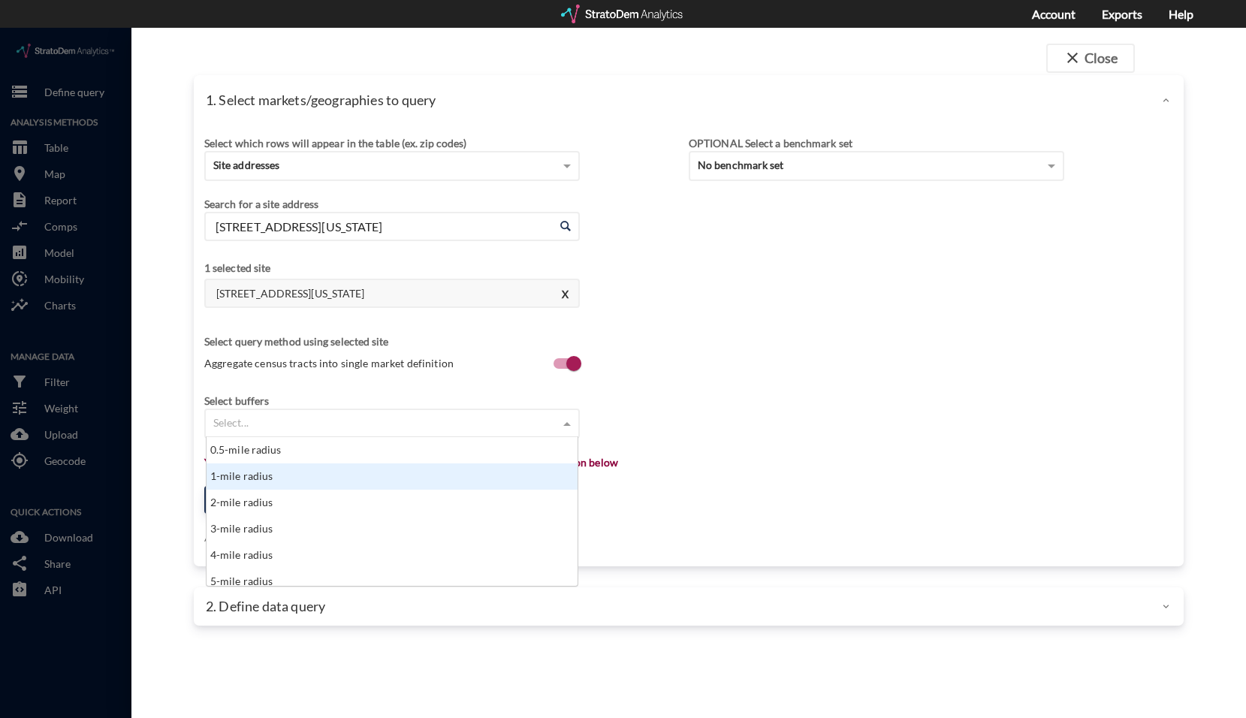
click div "1-mile radius"
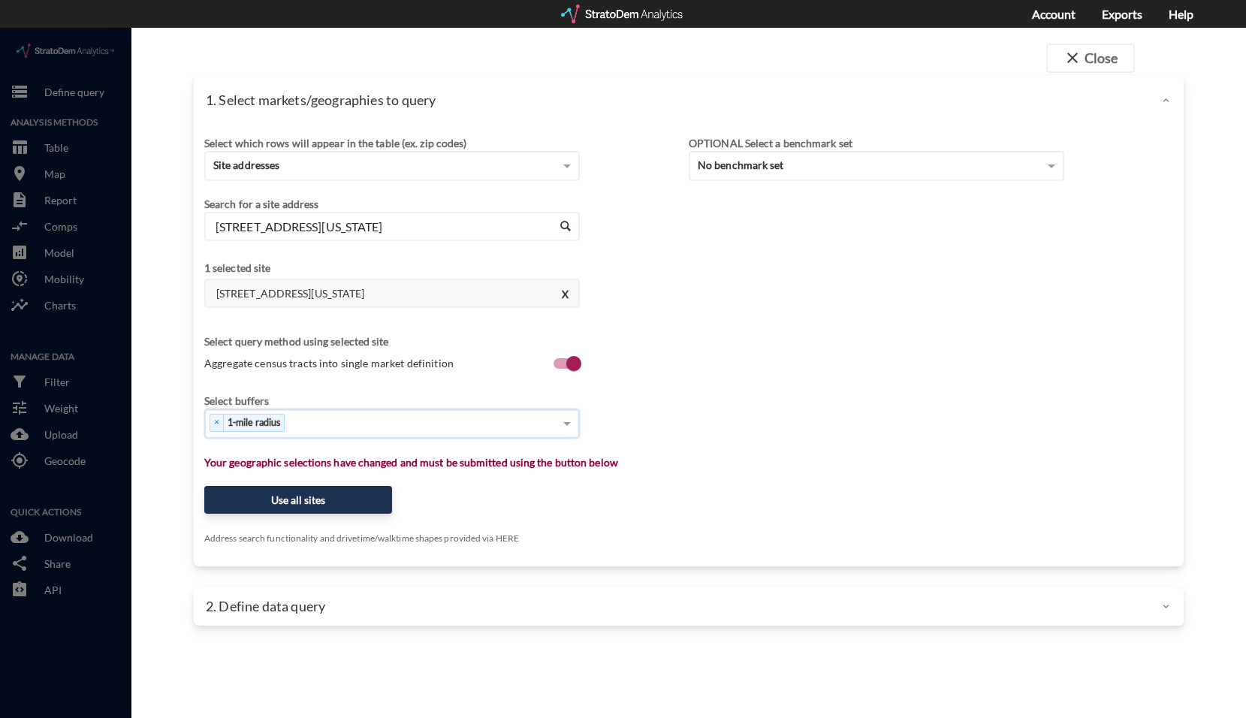
click div "× 1-mile radius"
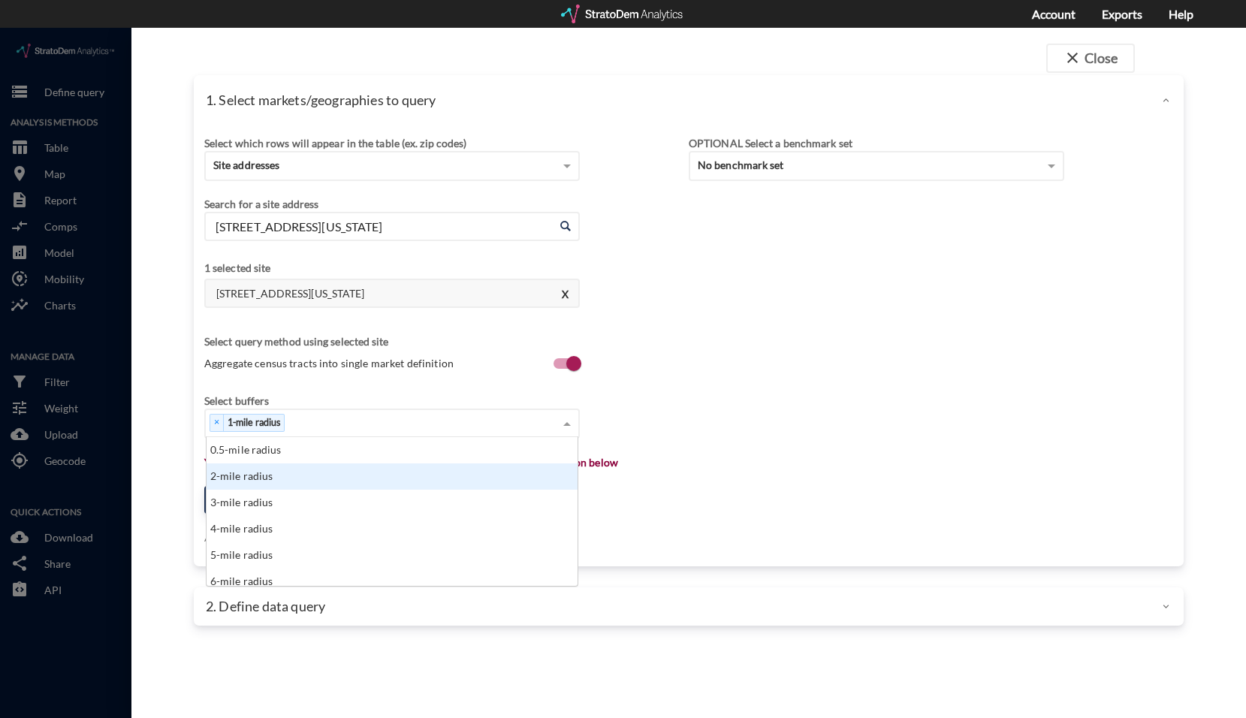
drag, startPoint x: 294, startPoint y: 454, endPoint x: 295, endPoint y: 466, distance: 12.0
click div "0.5-mile radius 2-mile radius 3-mile radius 4-mile radius 5-mile radius 6-mile …"
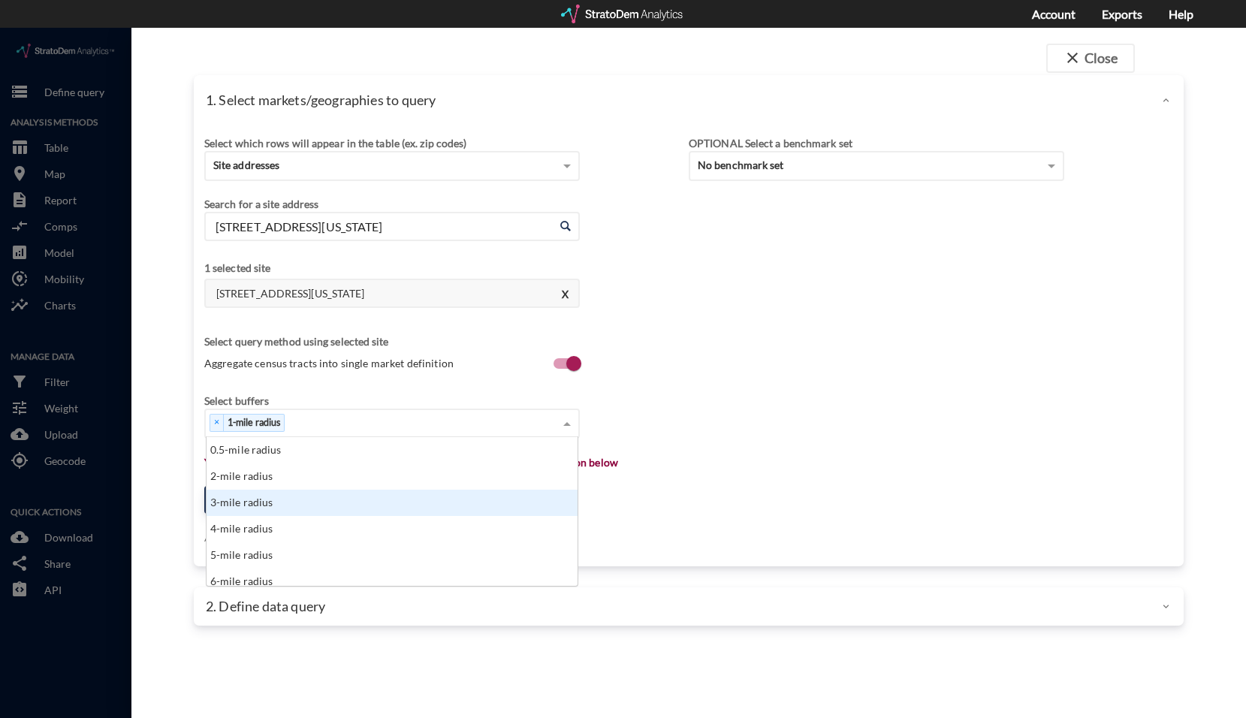
click div "3-mile radius"
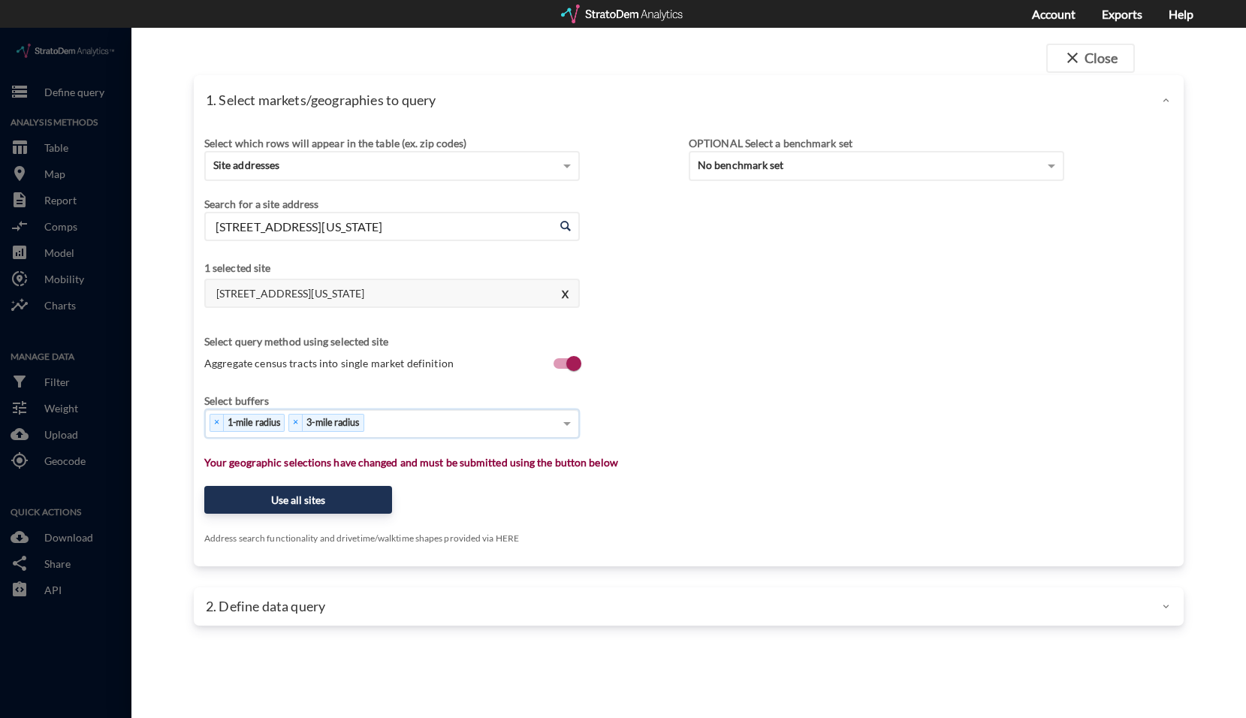
click div "× 1-mile radius × 3-mile radius"
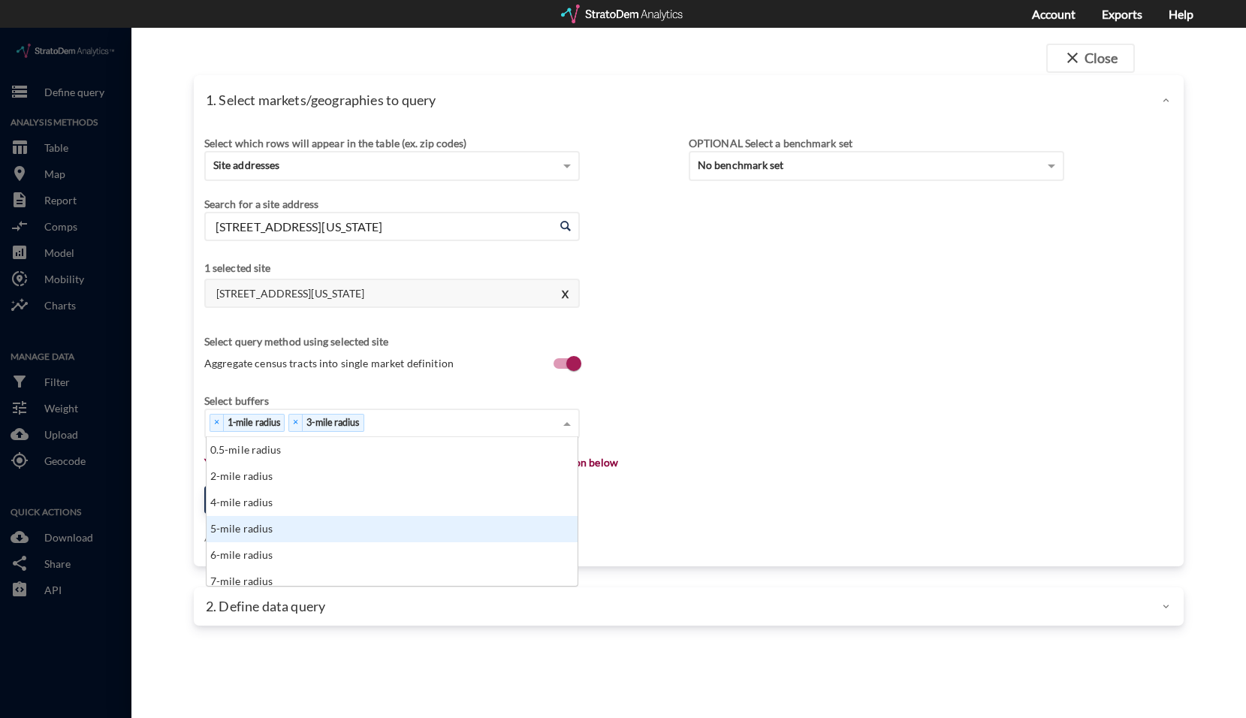
click div "5-mile radius"
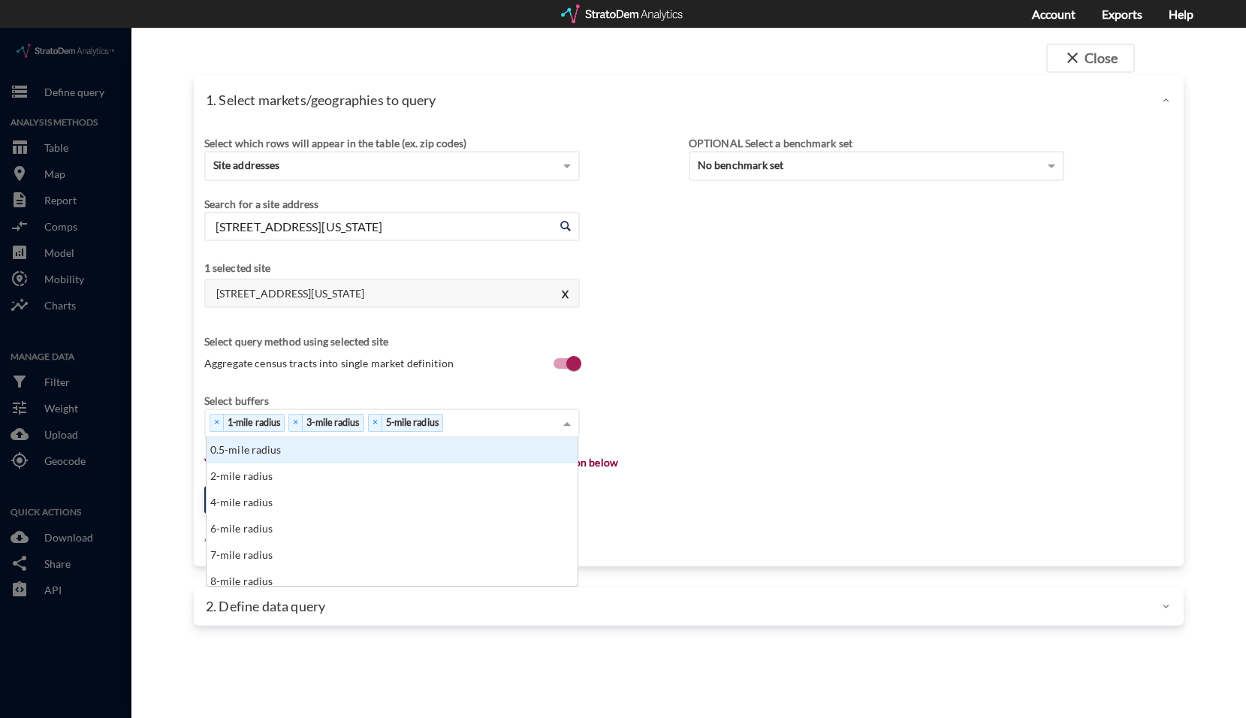
click div "× 1-mile radius × 3-mile radius × 5-mile radius"
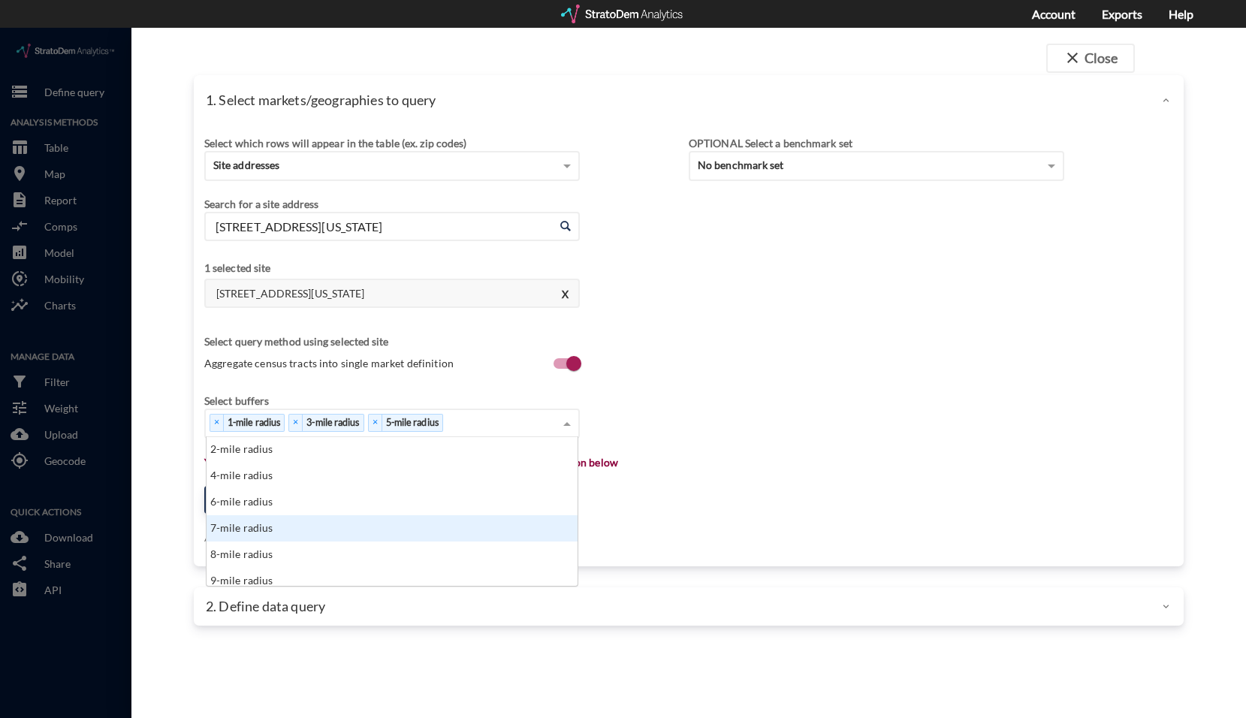
scroll to position [75, 0]
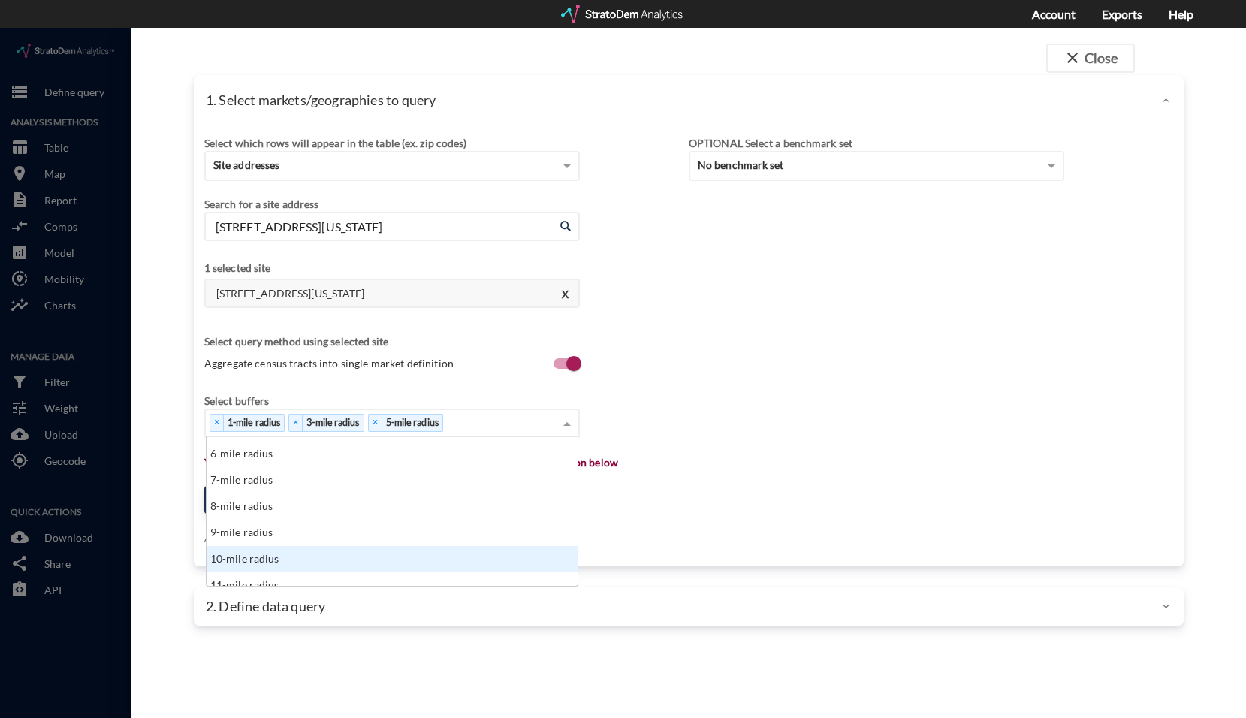
click div "10-mile radius"
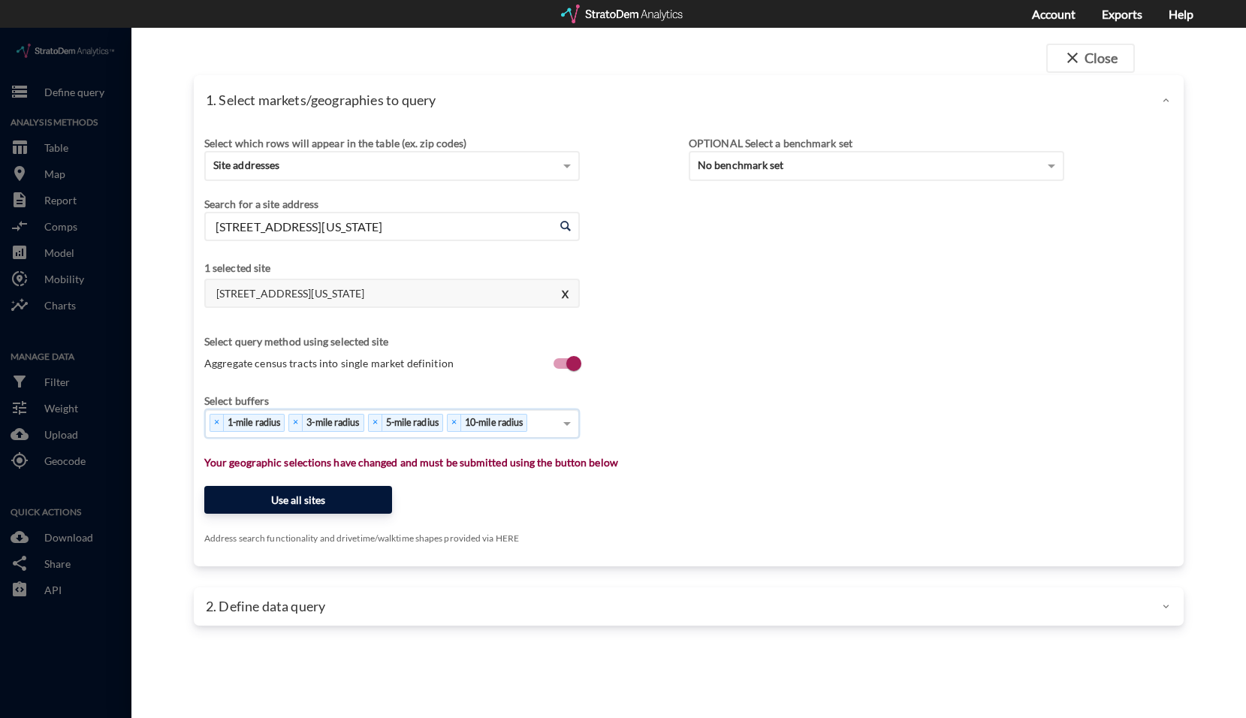
click button "Use all sites"
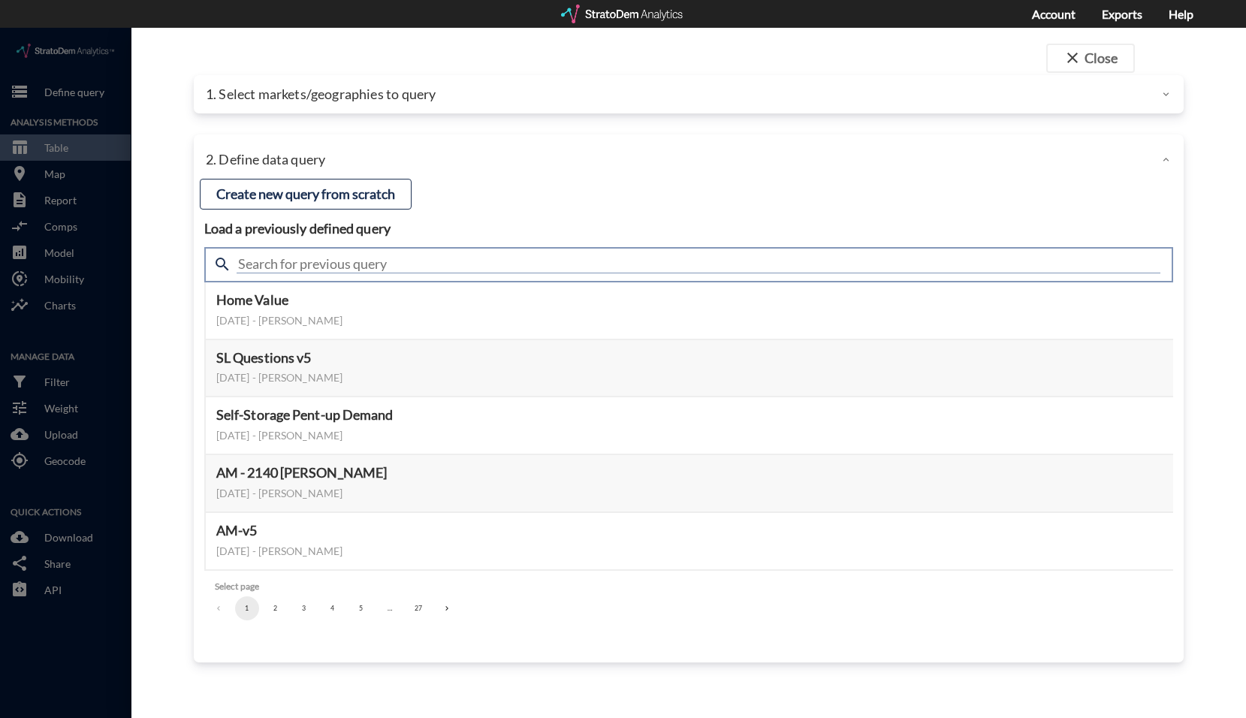
click input "text"
type input "active"
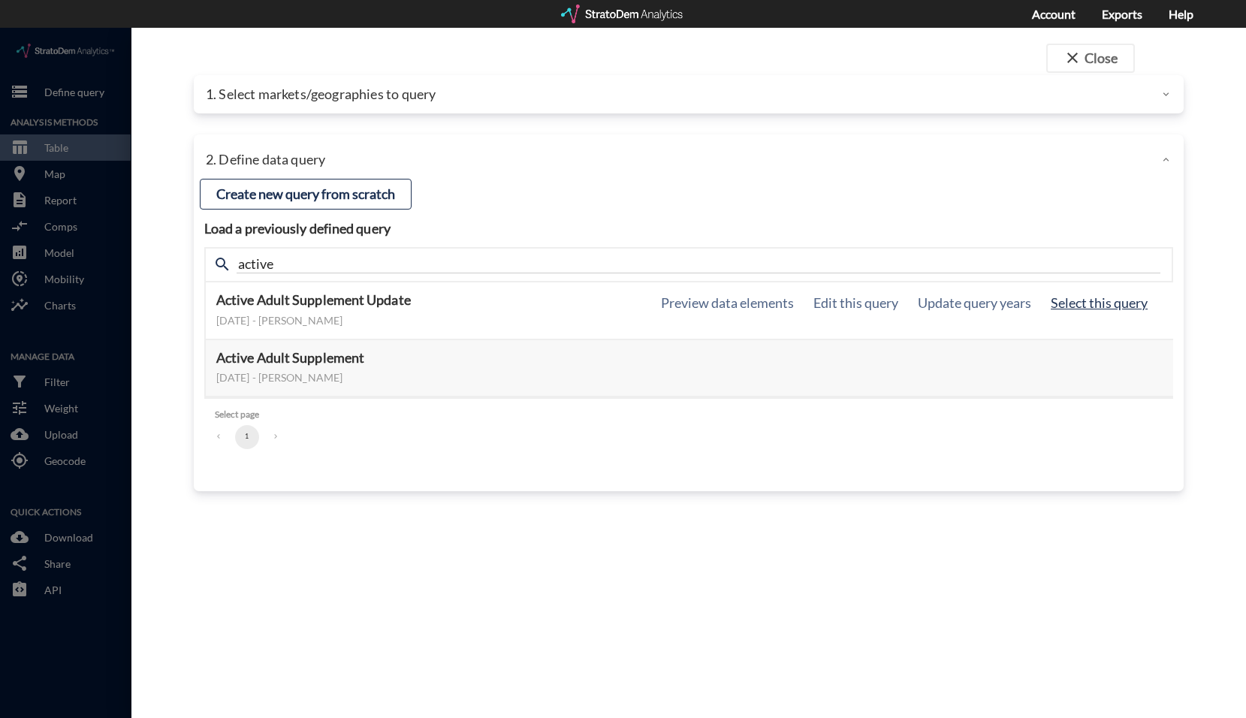
click button "Select this query"
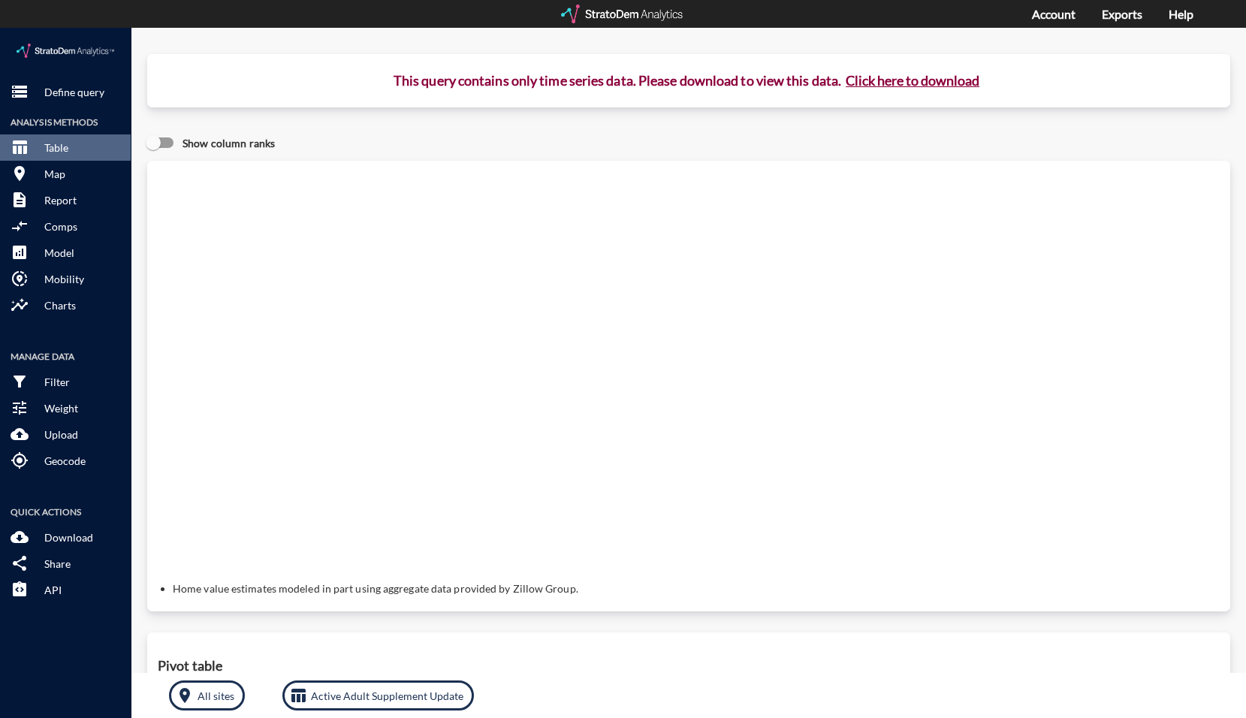
click button "Click here to download"
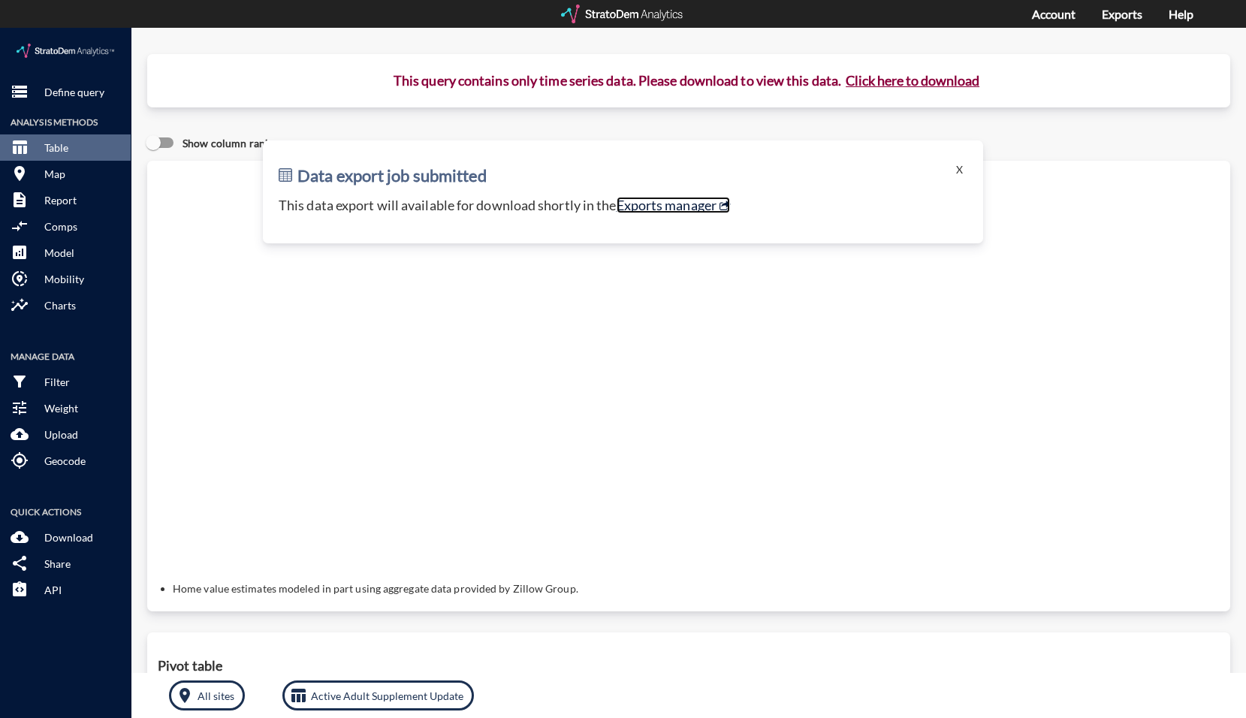
click link "Exports manager"
click button "X"
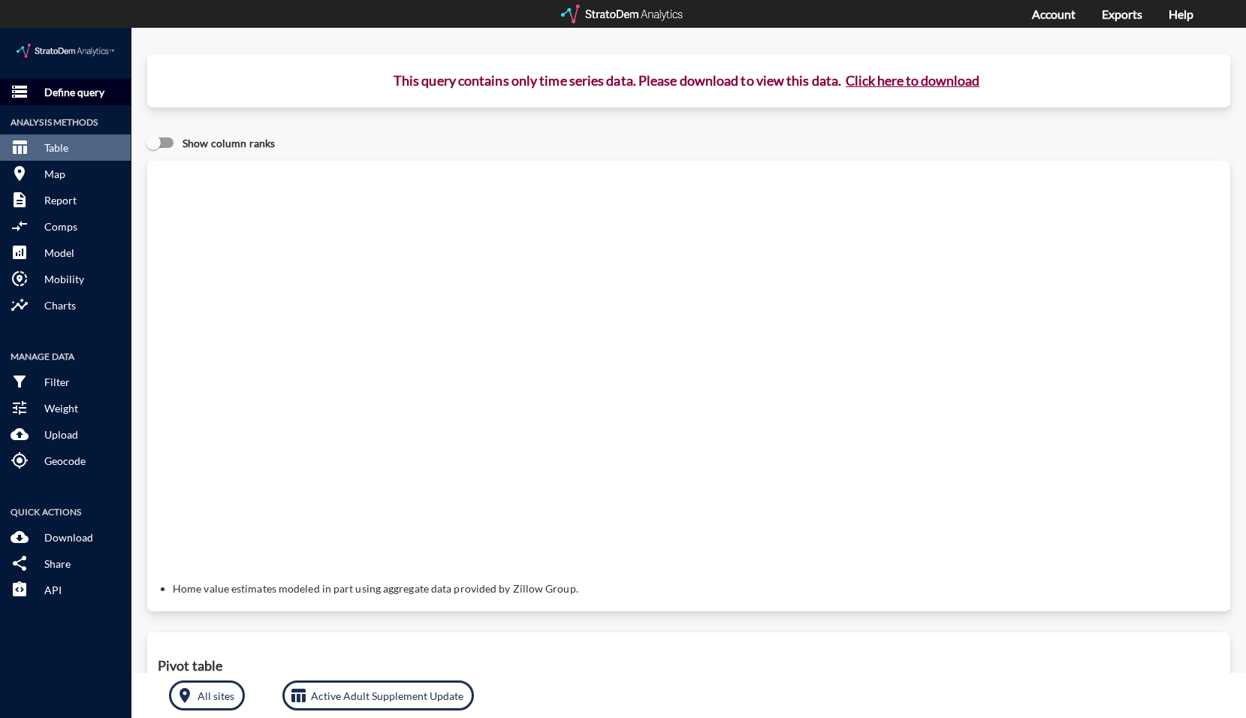
click p "Define query"
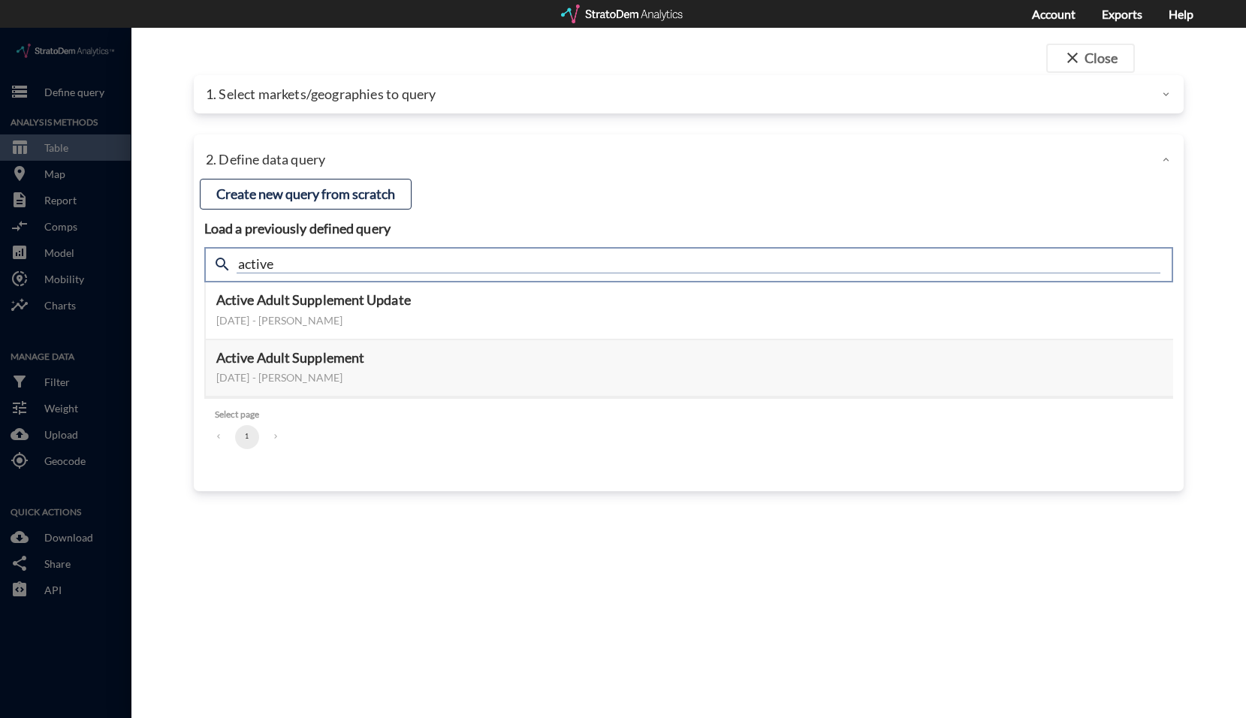
drag, startPoint x: 270, startPoint y: 231, endPoint x: 179, endPoint y: 231, distance: 90.9
click div "close Close 1. Select markets/geographies to query Select which rows will appea…"
type input "housing"
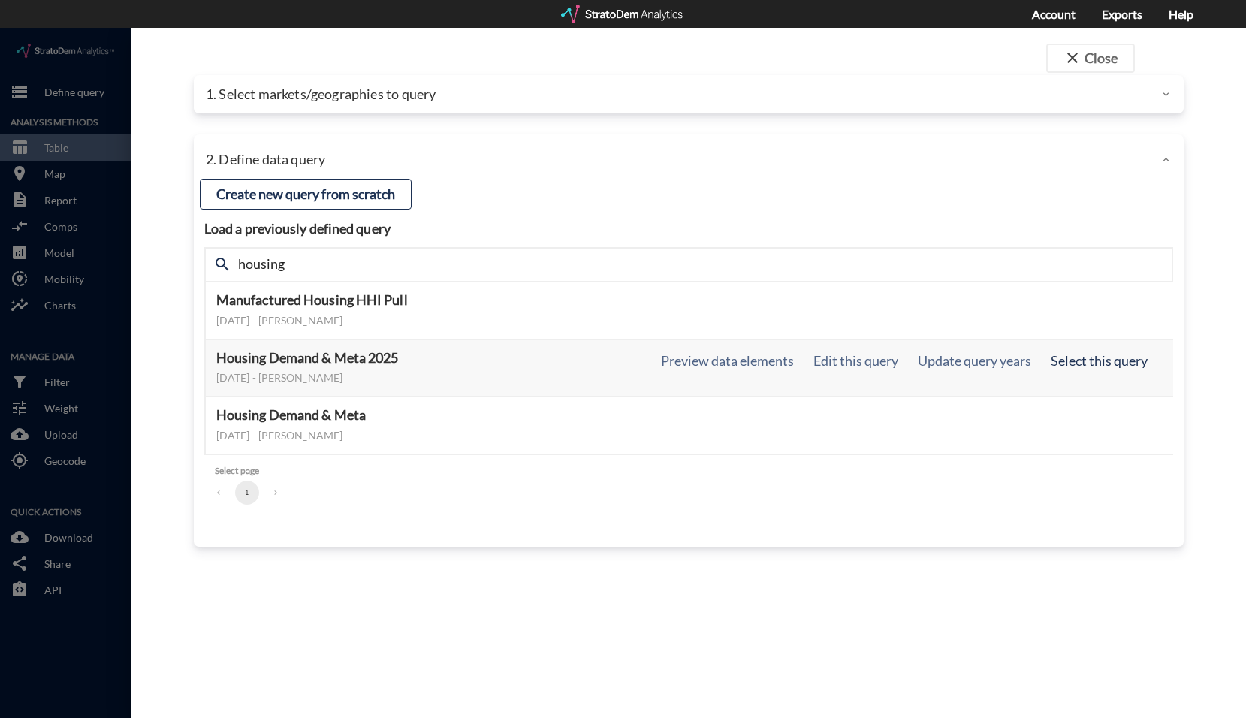
click button "Select this query"
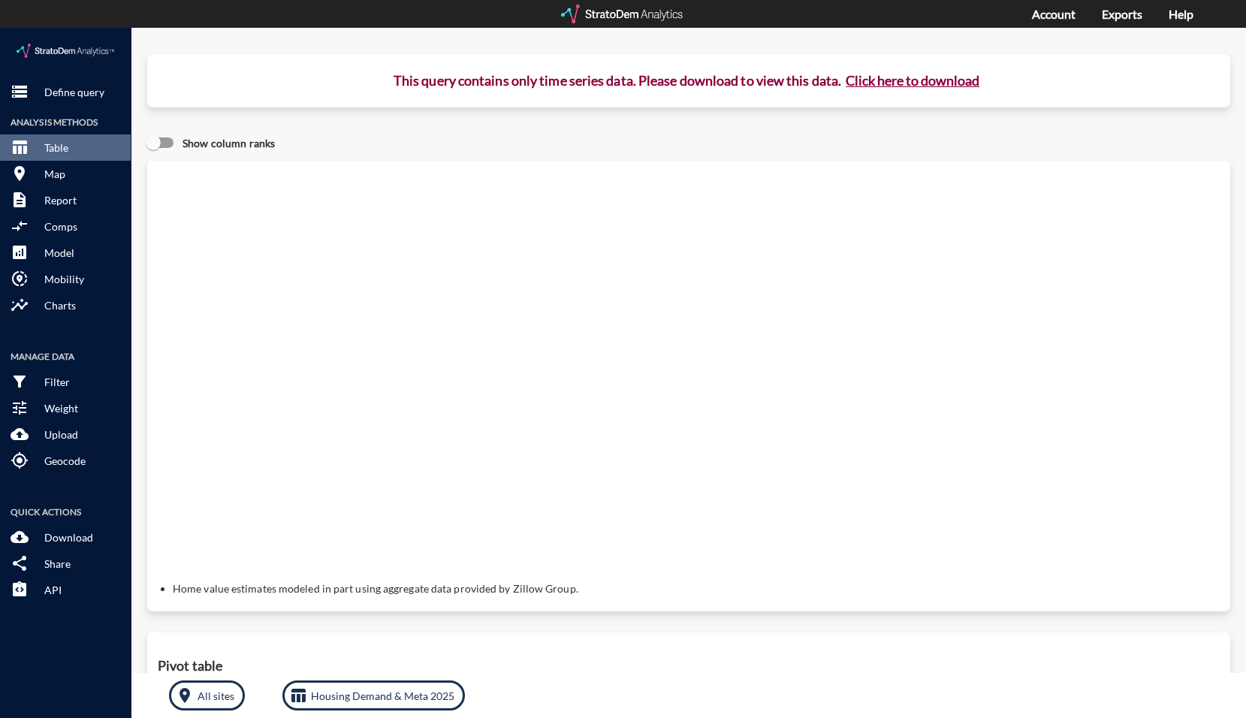
click button "Click here to download"
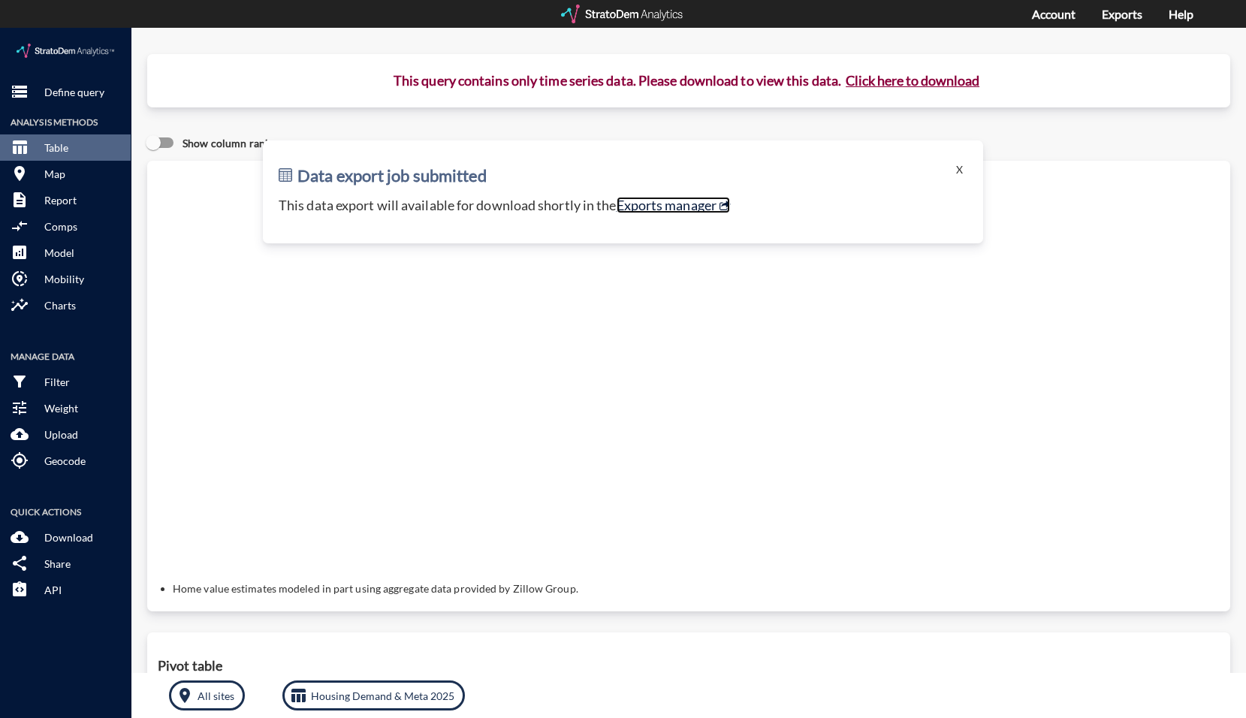
click link "Exports manager"
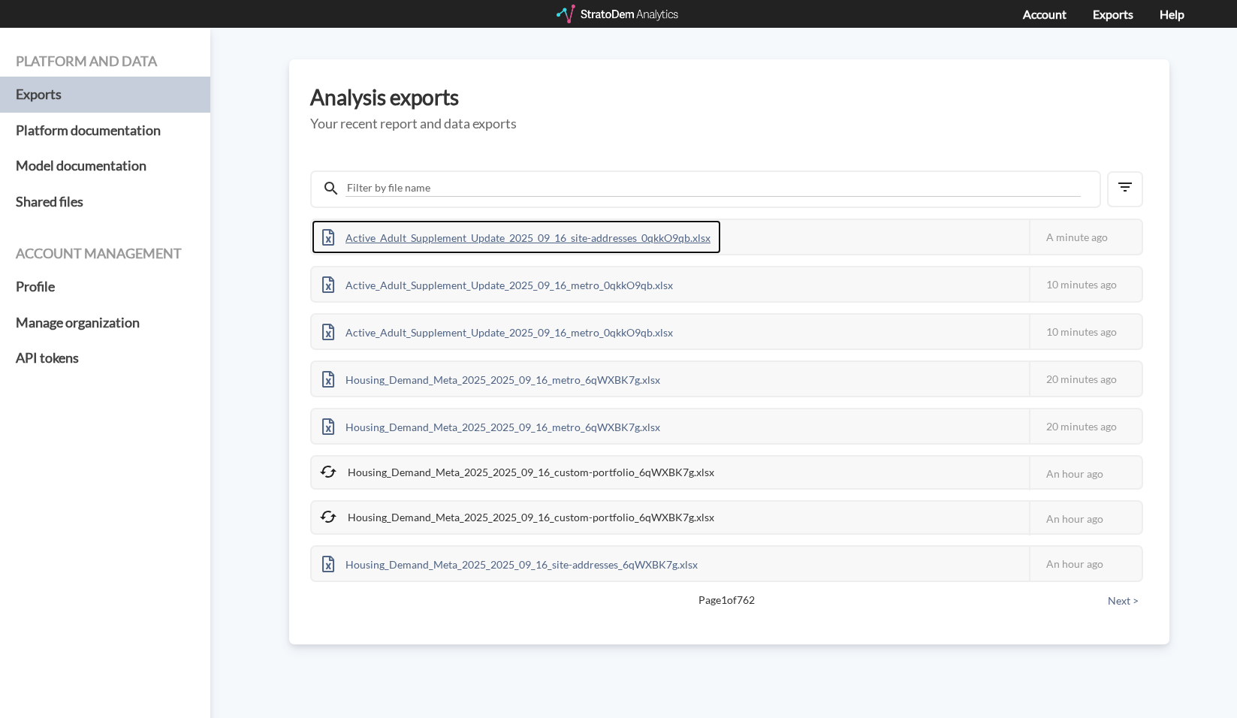
click at [664, 238] on div "Active_Adult_Supplement_Update_2025_09_16_site-addresses_0qkkO9qb.xlsx" at bounding box center [516, 237] width 409 height 34
